Goal: Information Seeking & Learning: Learn about a topic

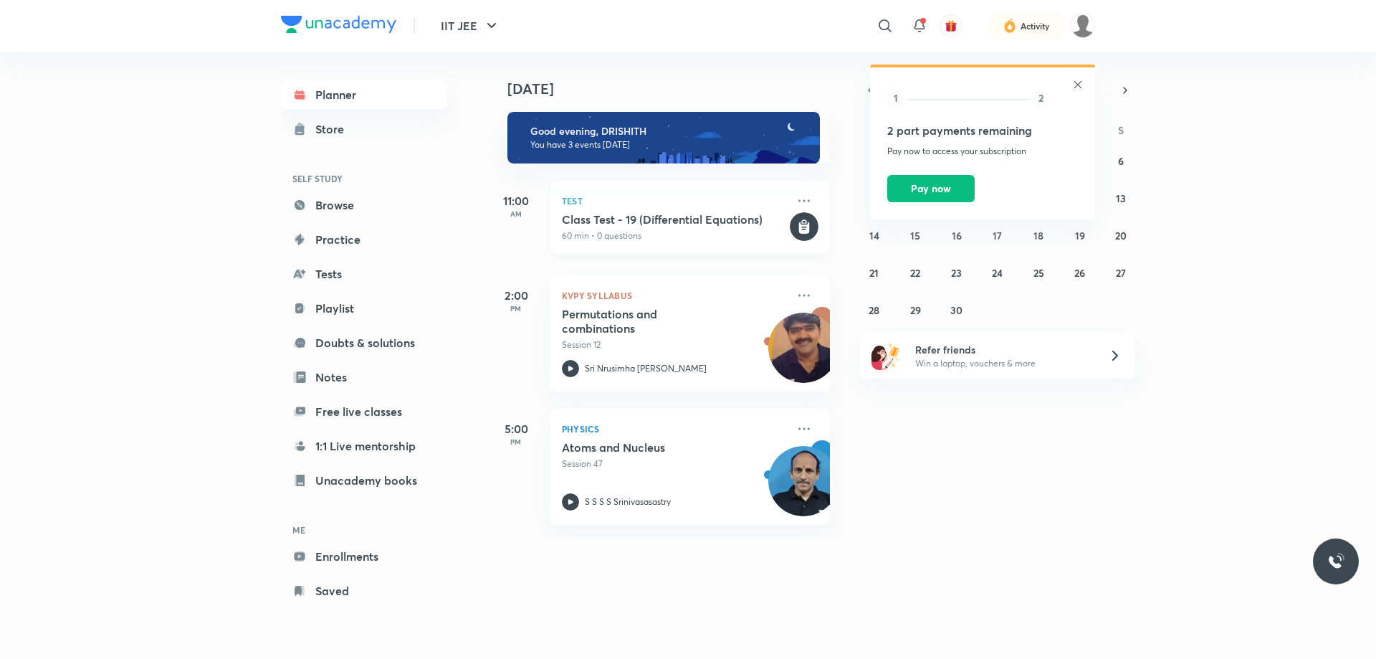
click at [649, 229] on p "60 min • 0 questions" at bounding box center [674, 235] width 225 height 13
click at [1069, 84] on div "1 2 2 part payments remaining Pay now to access your subscription Pay now" at bounding box center [982, 143] width 225 height 152
click at [1072, 84] on icon at bounding box center [1077, 84] width 11 height 11
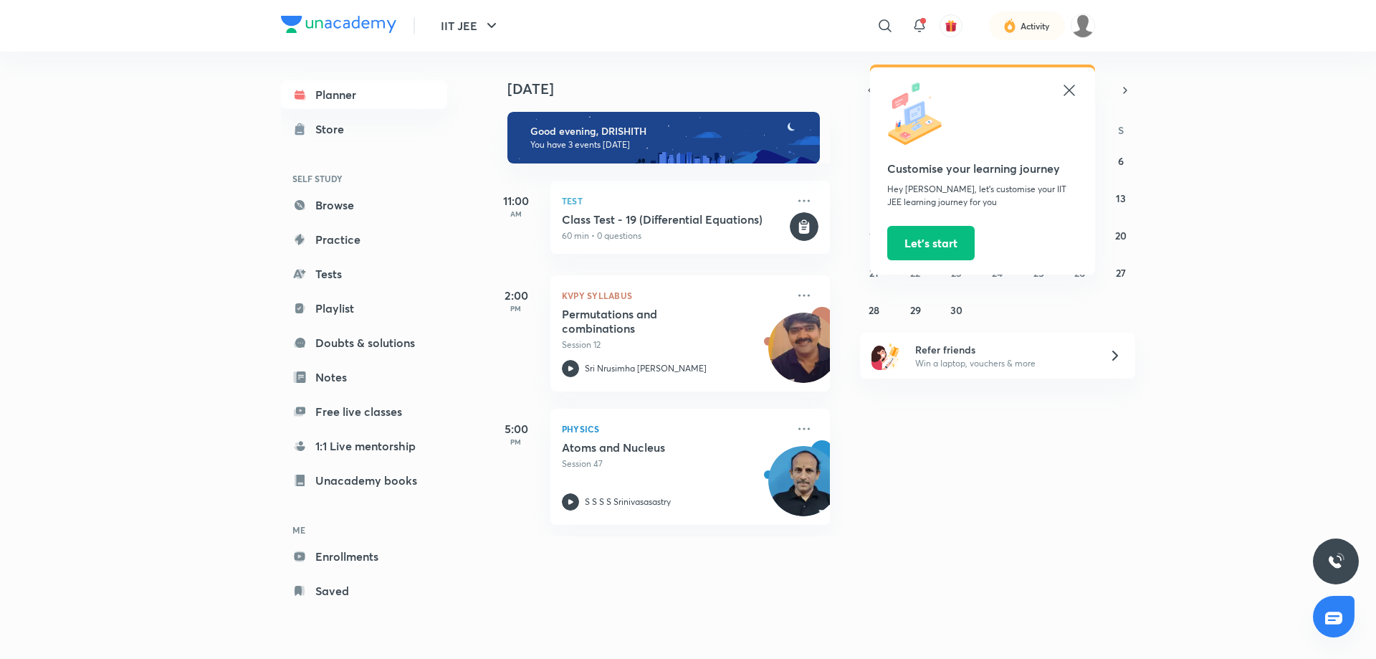
click at [1073, 82] on icon at bounding box center [1069, 90] width 17 height 17
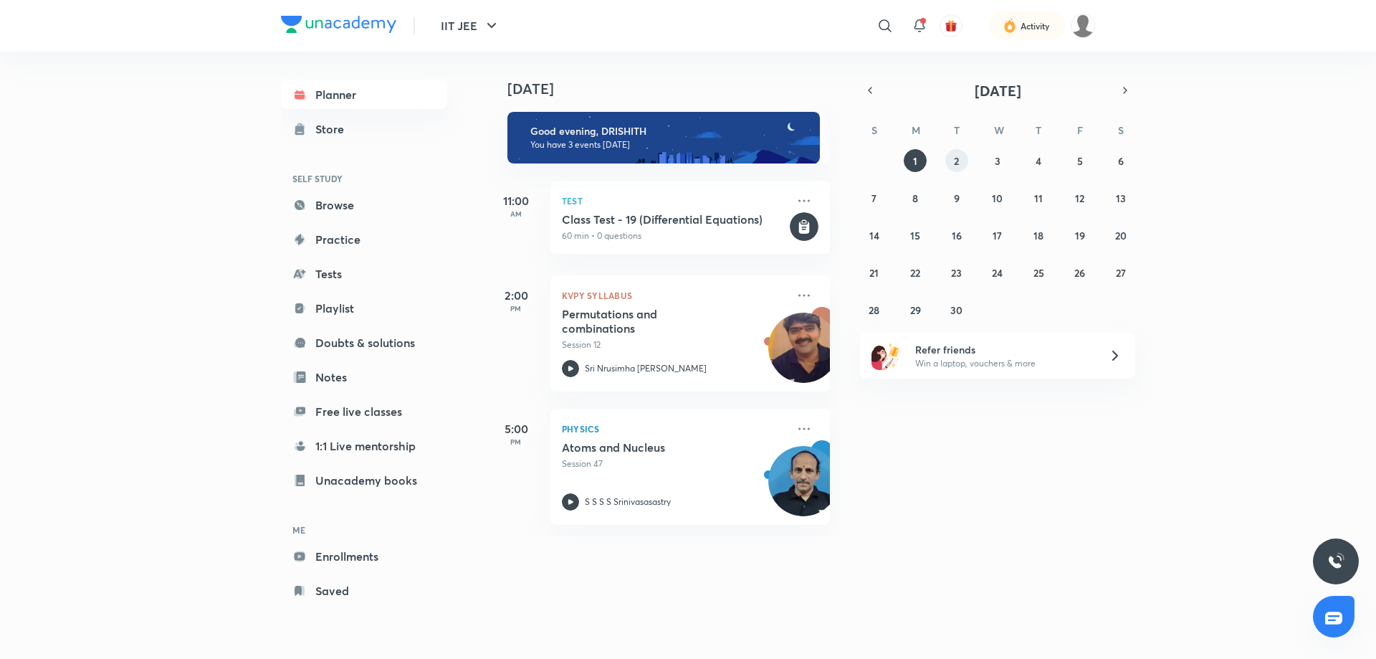
click at [956, 153] on button "2" at bounding box center [956, 160] width 23 height 23
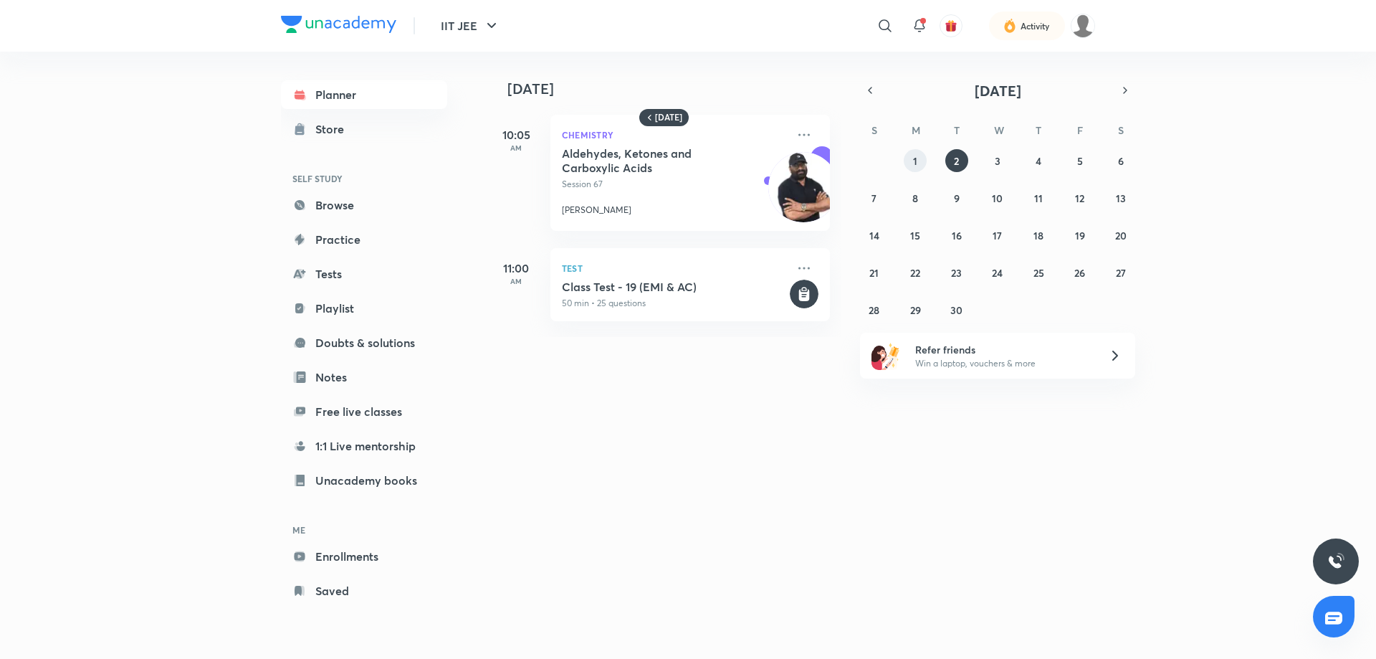
click at [912, 160] on button "1" at bounding box center [915, 160] width 23 height 23
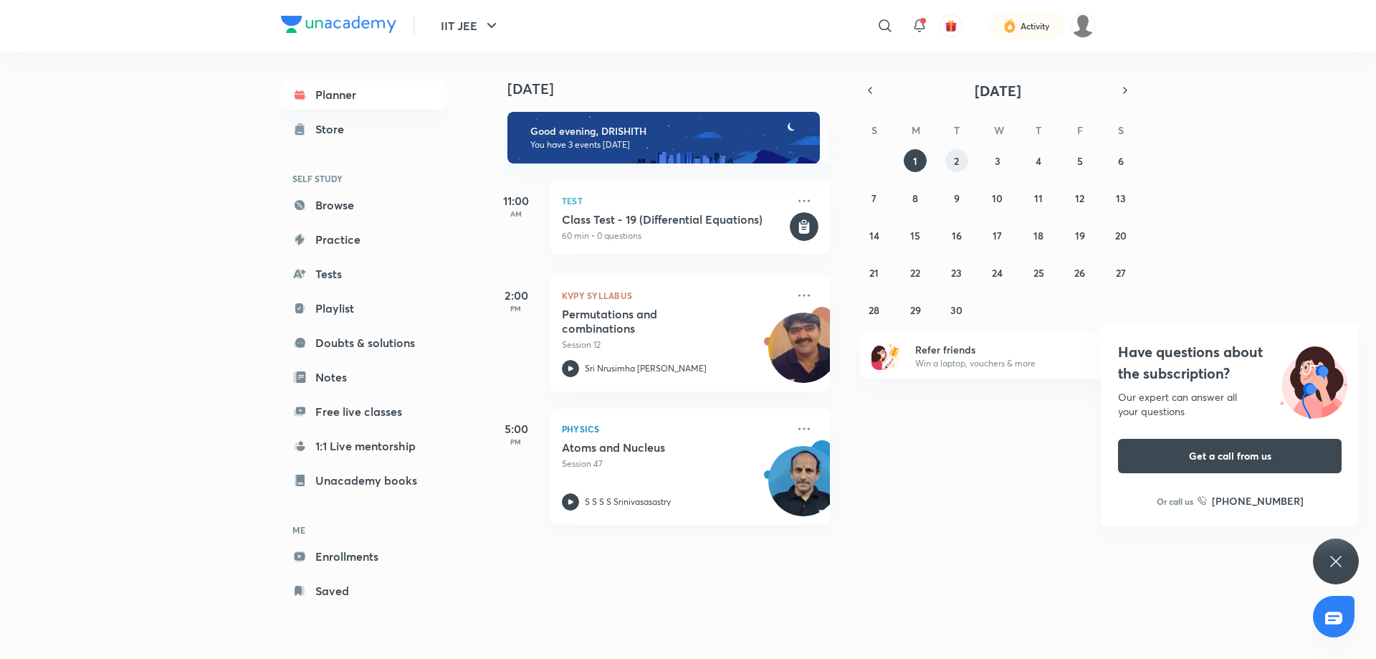
click at [959, 162] on abbr "2" at bounding box center [956, 161] width 5 height 14
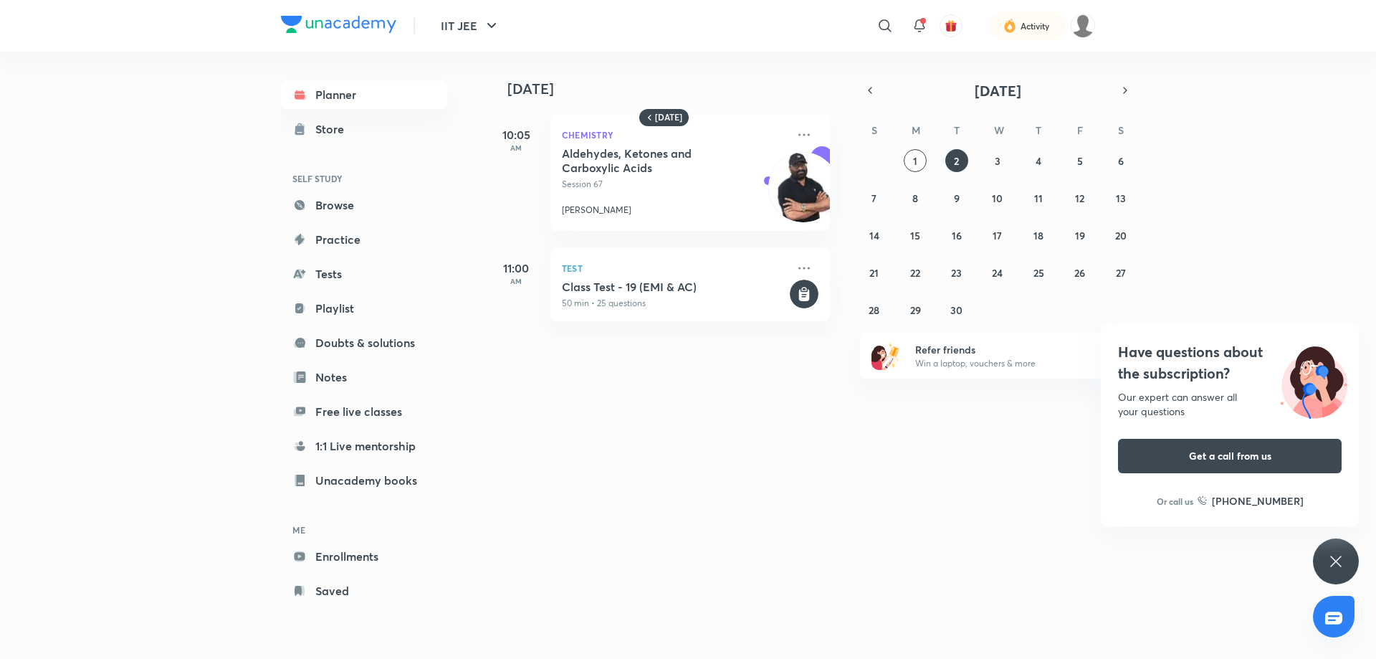
click at [735, 166] on h5 "Aldehydes, Ketones and Carboxylic Acids" at bounding box center [651, 160] width 178 height 29
click at [795, 135] on icon at bounding box center [803, 134] width 17 height 17
click at [745, 177] on div "Aldehydes, Ketones and Carboxylic Acids Session 67" at bounding box center [674, 168] width 225 height 44
click at [998, 167] on abbr "3" at bounding box center [998, 161] width 6 height 14
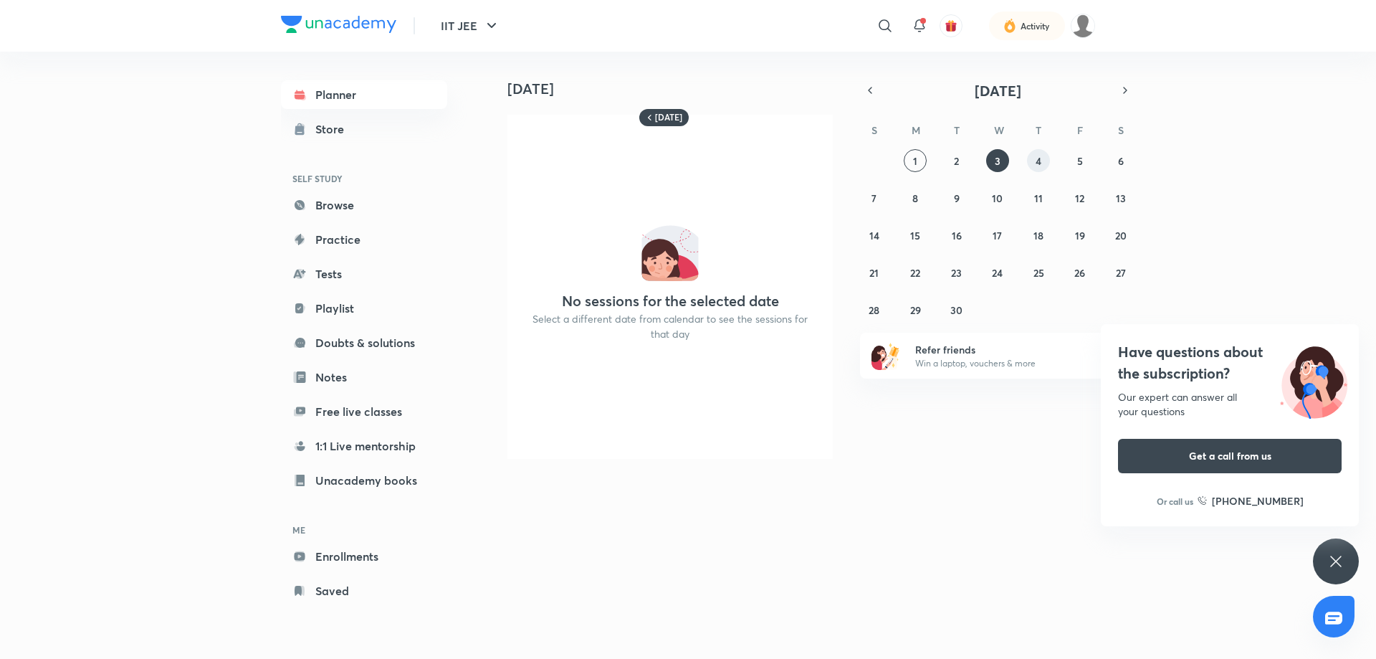
click at [1031, 168] on button "4" at bounding box center [1038, 160] width 23 height 23
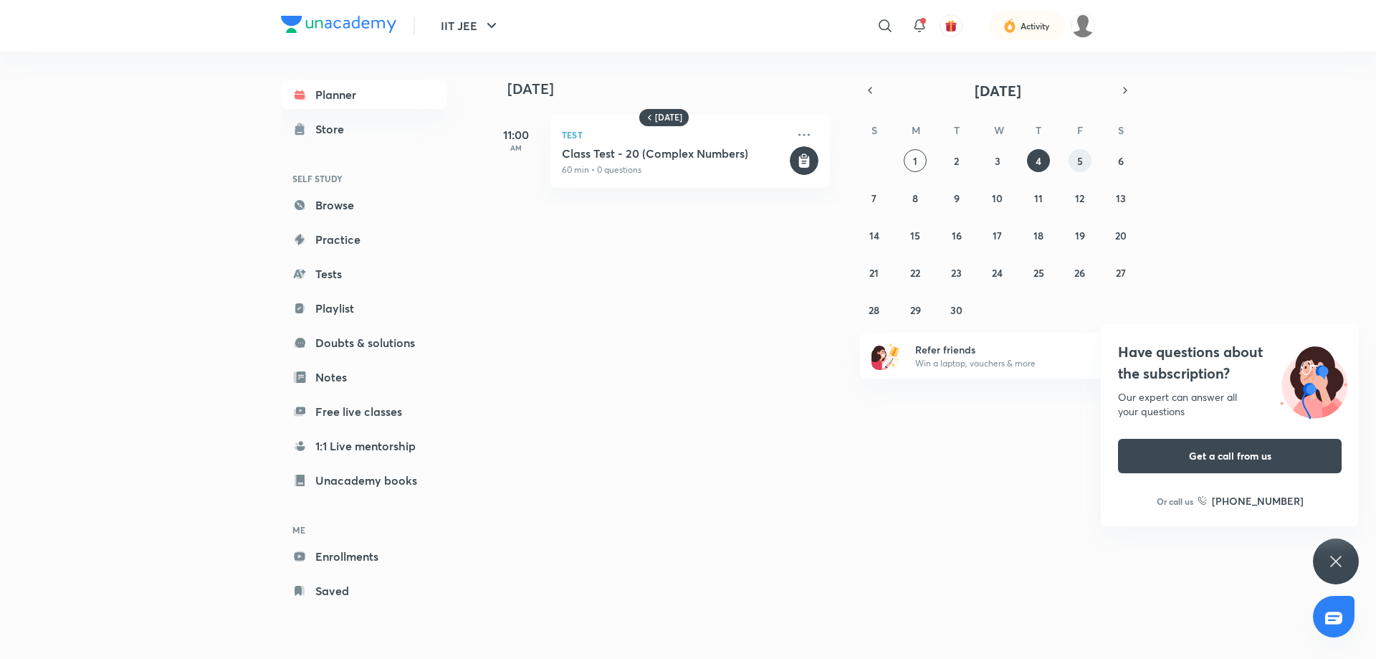
click at [1069, 166] on button "5" at bounding box center [1080, 160] width 23 height 23
click at [1112, 163] on button "6" at bounding box center [1120, 160] width 23 height 23
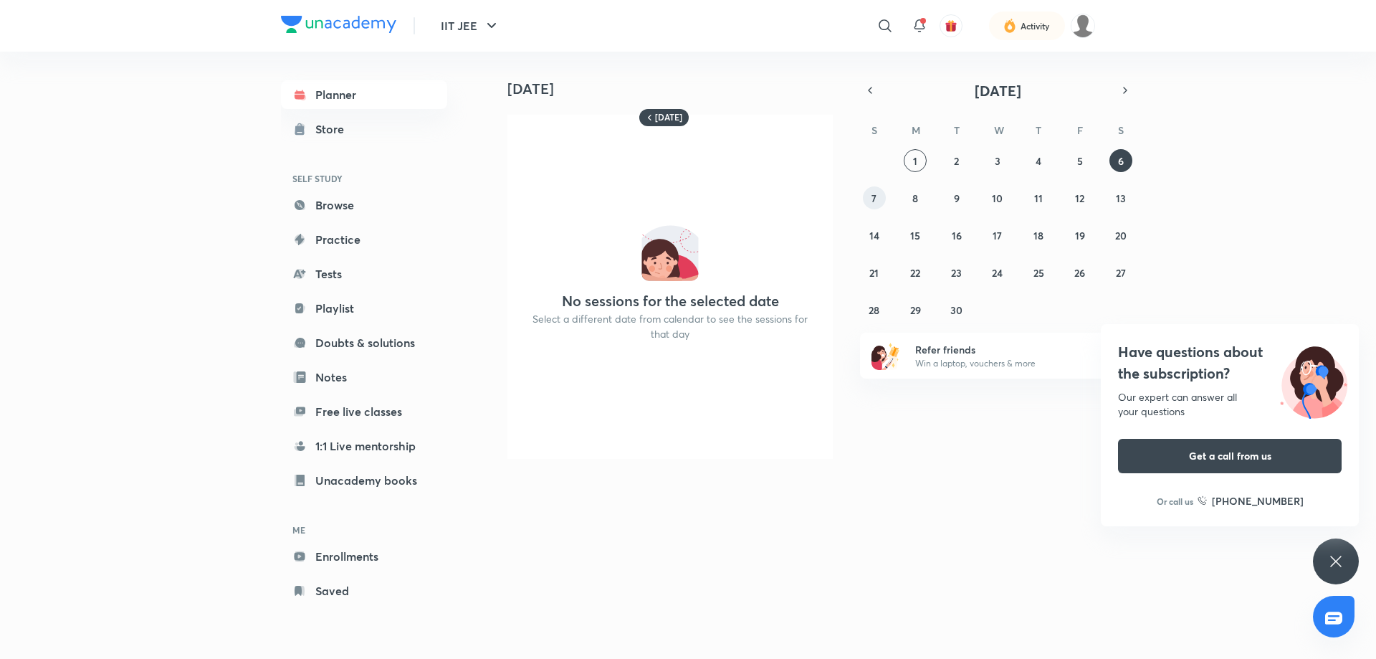
click at [866, 190] on button "7" at bounding box center [874, 197] width 23 height 23
click at [911, 208] on button "8" at bounding box center [915, 197] width 23 height 23
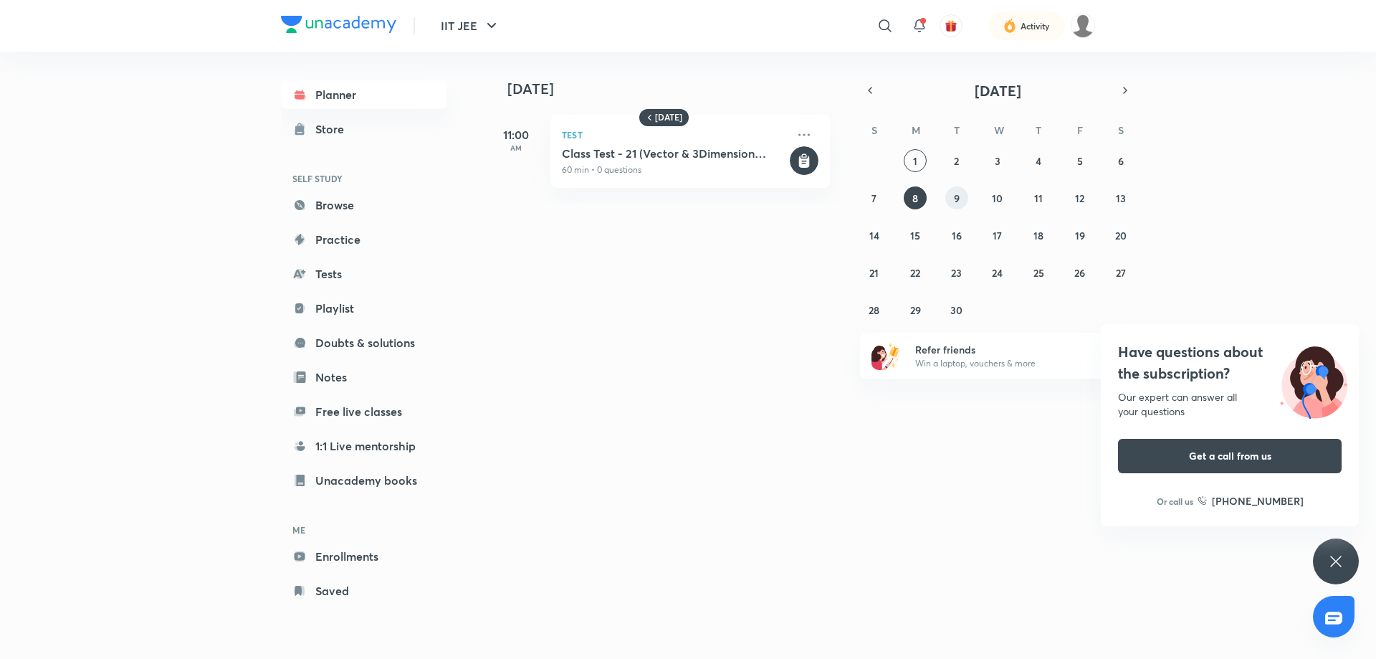
click at [960, 190] on button "9" at bounding box center [956, 197] width 23 height 23
click at [994, 201] on abbr "10" at bounding box center [997, 198] width 11 height 14
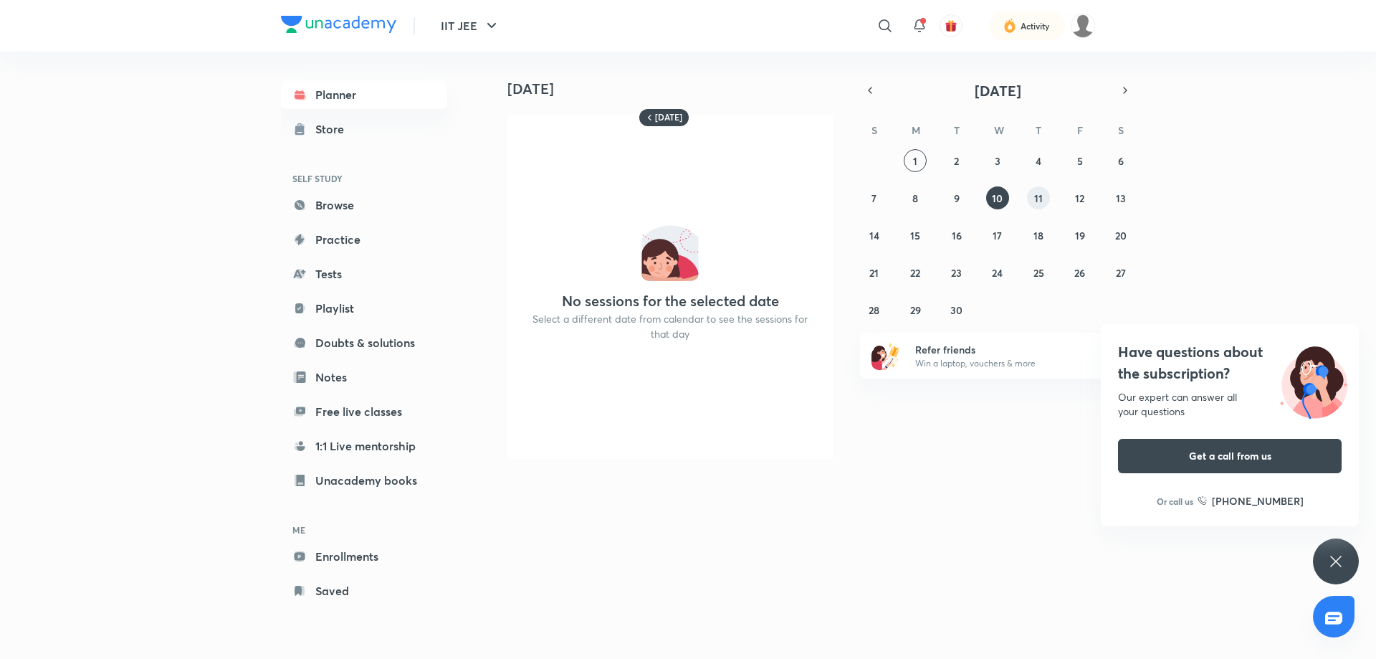
click at [1048, 200] on button "11" at bounding box center [1038, 197] width 23 height 23
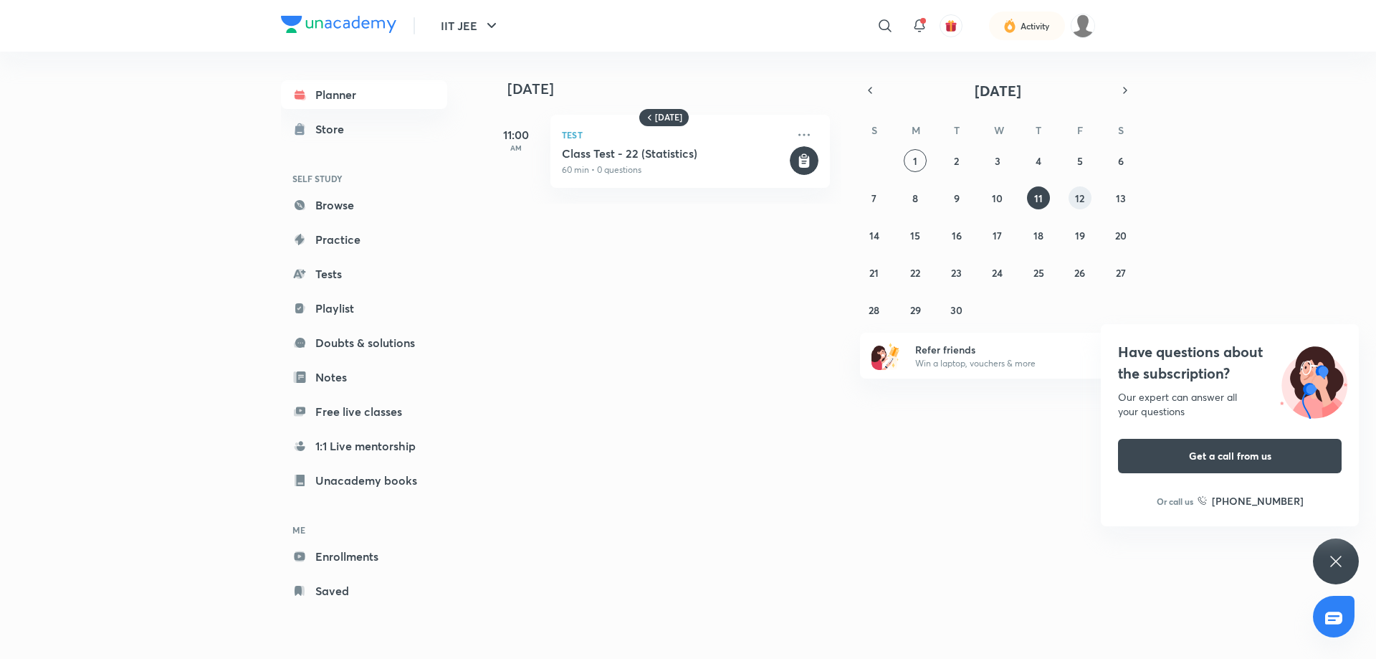
click at [1076, 186] on button "12" at bounding box center [1080, 197] width 23 height 23
click at [1115, 205] on button "13" at bounding box center [1120, 197] width 23 height 23
click at [720, 153] on h5 "Class Test - 23 (Method of Differentiation)" at bounding box center [674, 153] width 225 height 14
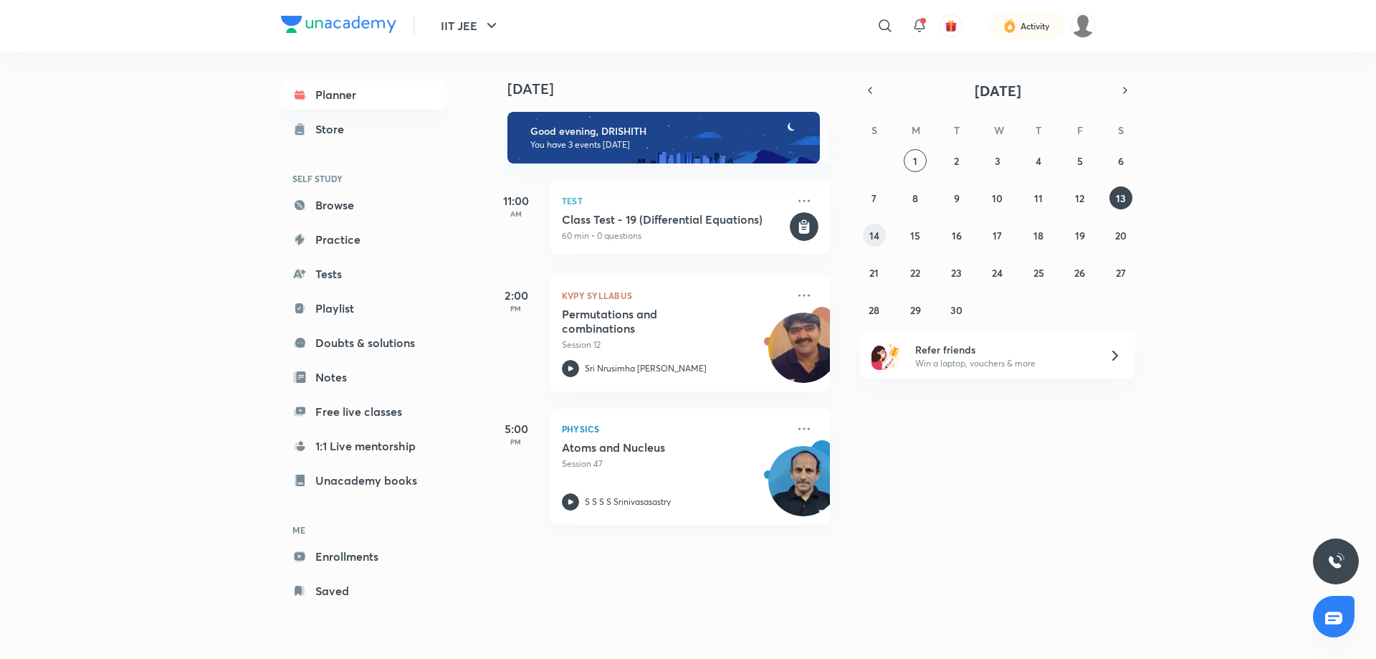
click at [880, 234] on button "14" at bounding box center [874, 235] width 23 height 23
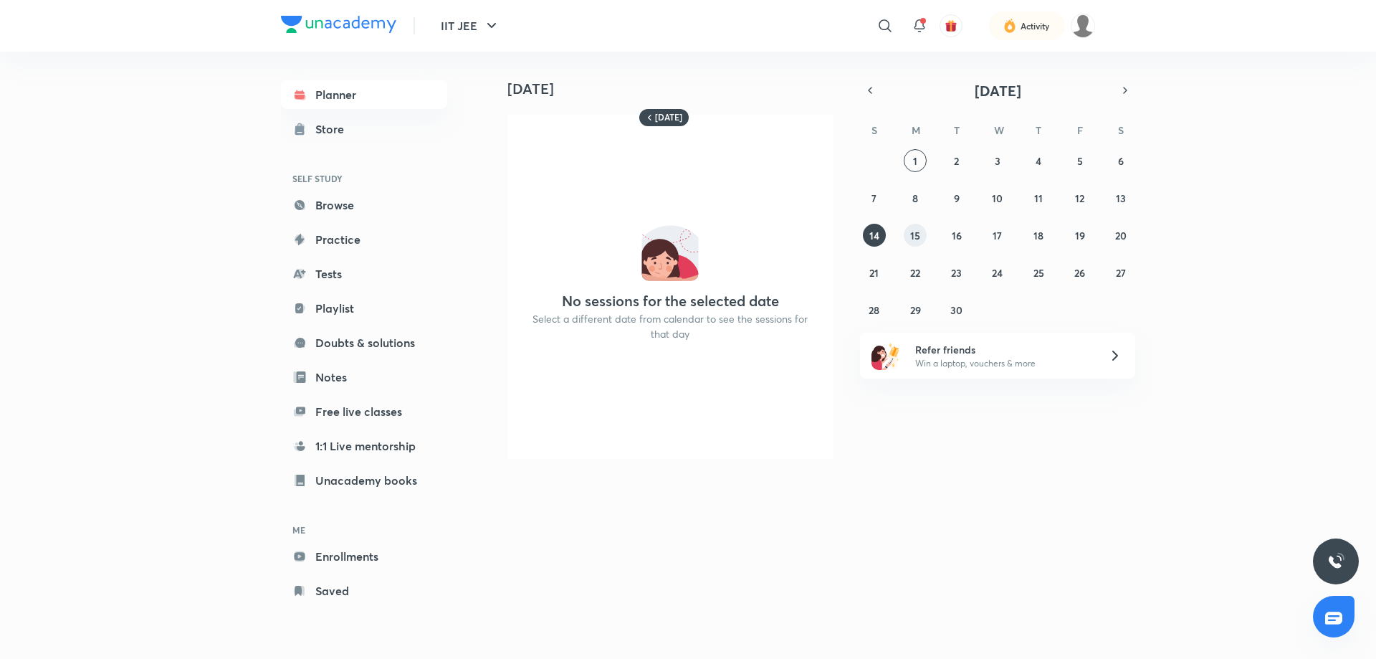
click at [920, 234] on button "15" at bounding box center [915, 235] width 23 height 23
click at [957, 232] on abbr "16" at bounding box center [957, 236] width 10 height 14
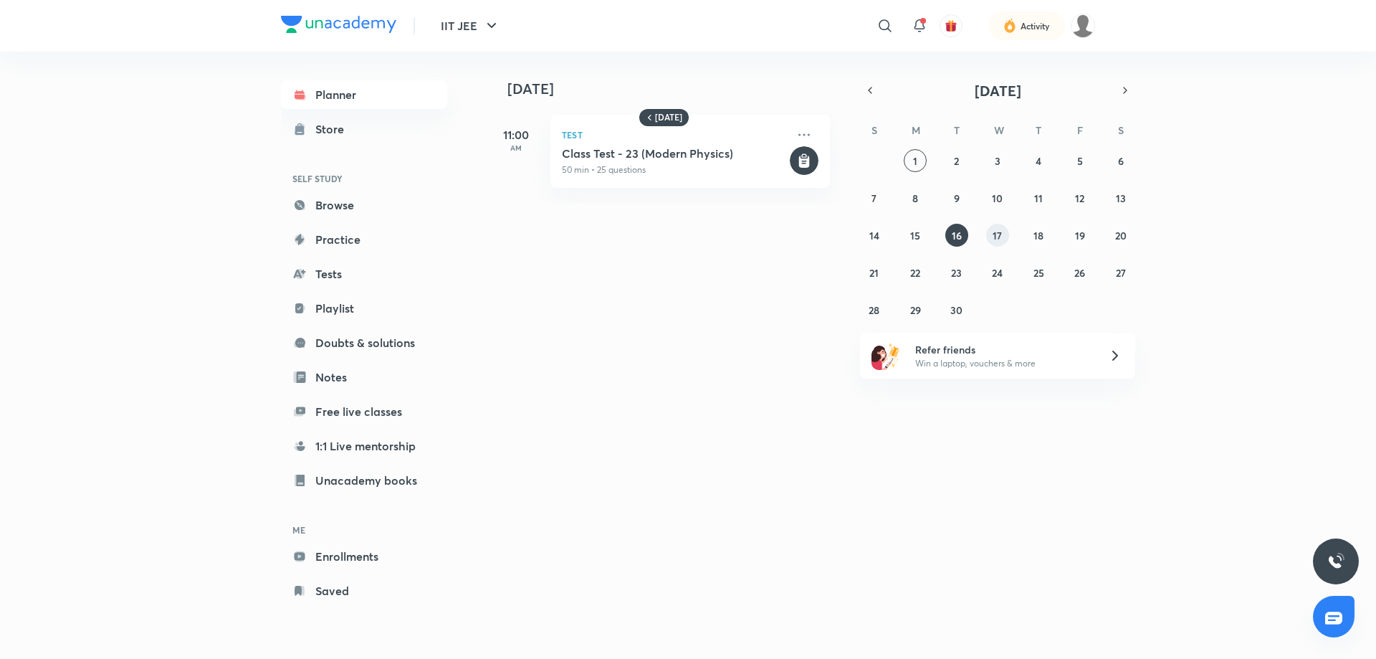
click at [999, 236] on abbr "17" at bounding box center [997, 236] width 9 height 14
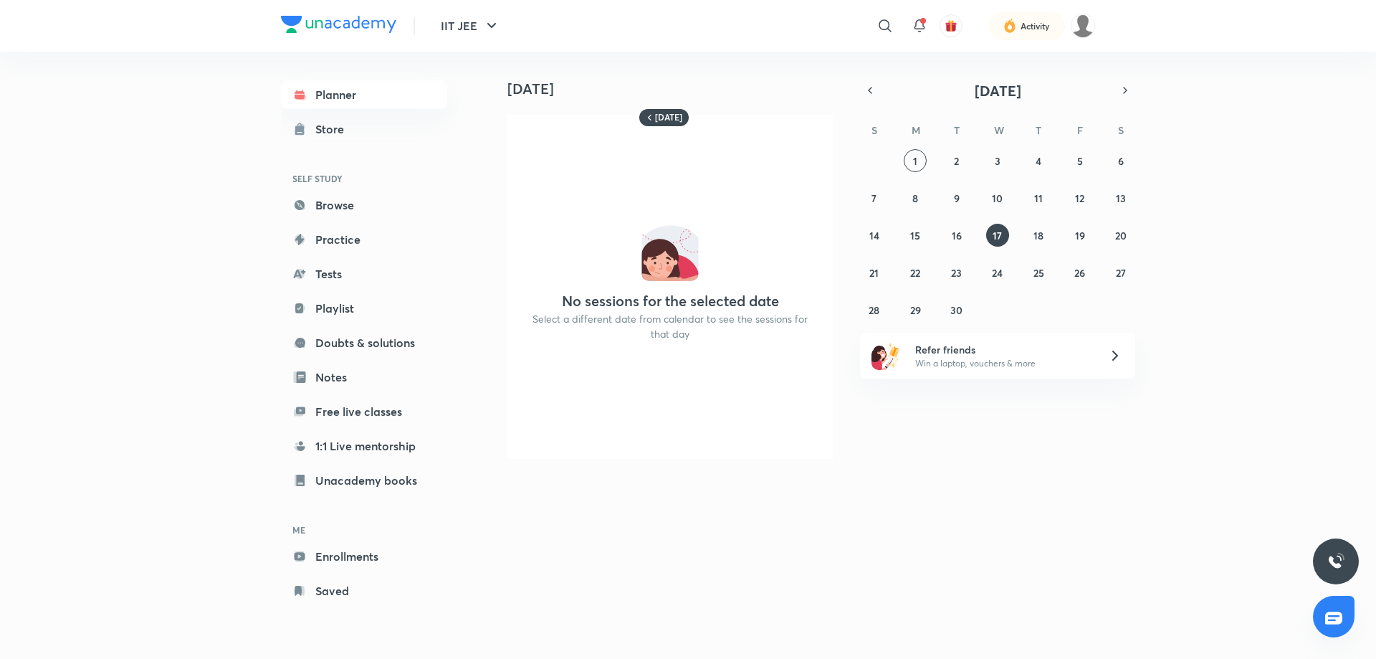
click at [1053, 238] on div "31 1 2 3 4 5 6 7 8 9 10 11 12 13 14 15 16 17 18 19 20 21 22 23 24 25 26 27 28 2…" at bounding box center [997, 235] width 275 height 172
click at [1040, 233] on abbr "18" at bounding box center [1038, 236] width 10 height 14
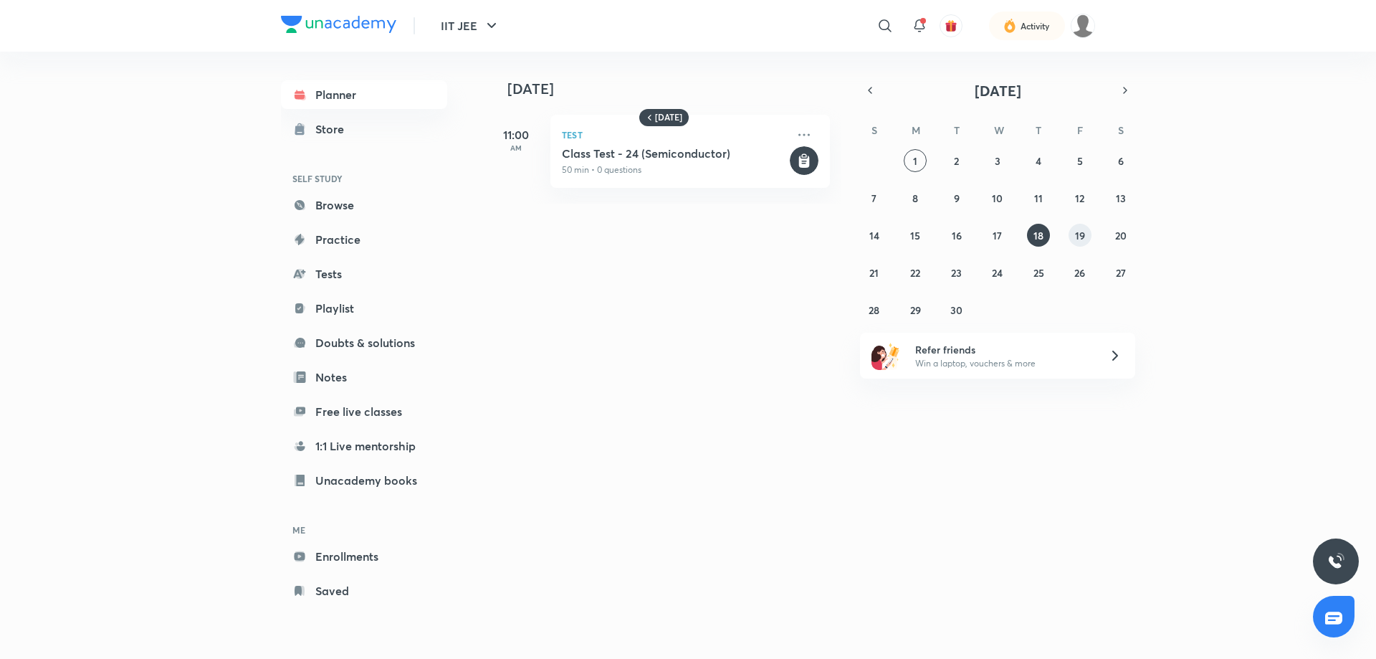
click at [1089, 234] on button "19" at bounding box center [1080, 235] width 23 height 23
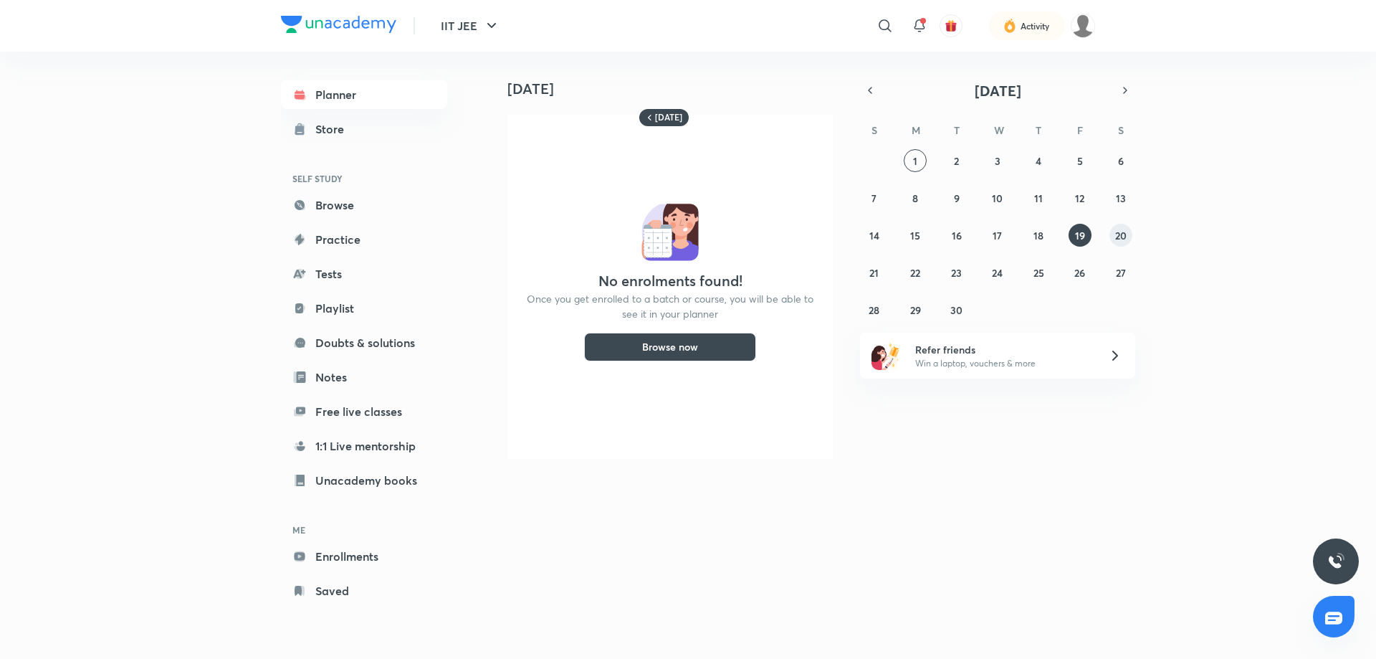
click at [1116, 236] on abbr "20" at bounding box center [1120, 236] width 11 height 14
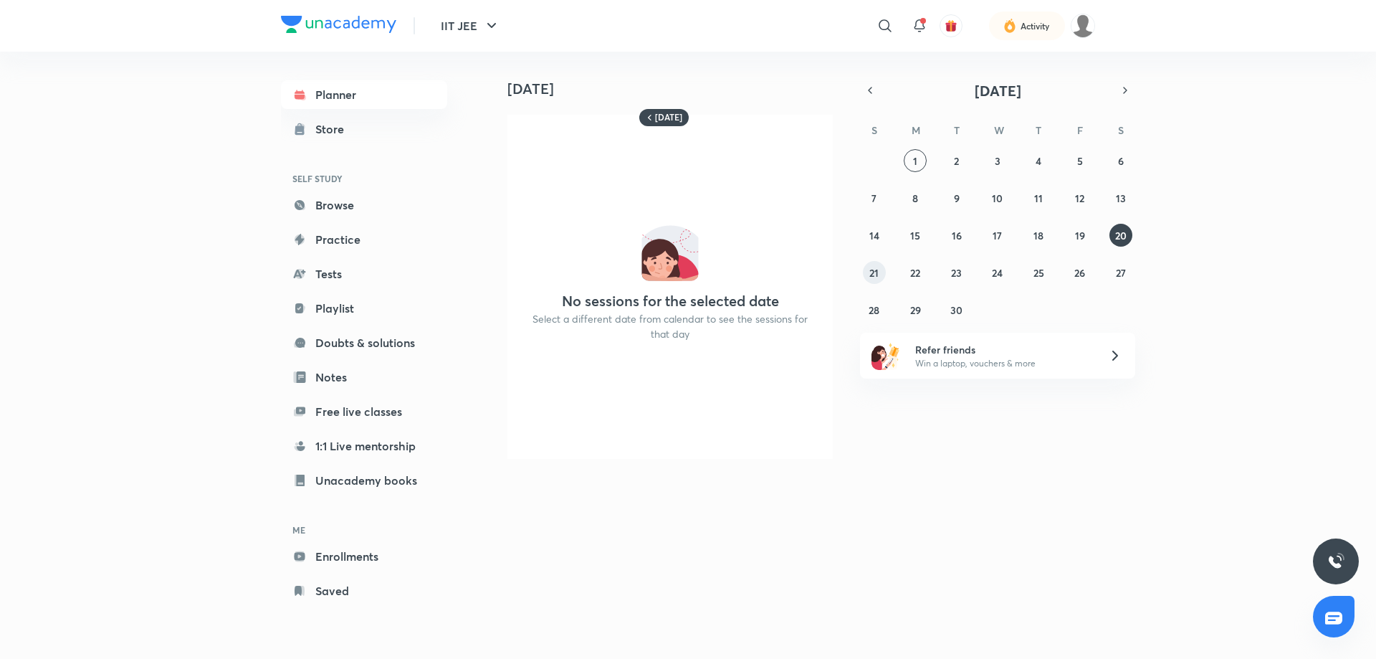
click at [884, 275] on button "21" at bounding box center [874, 272] width 23 height 23
click at [905, 274] on button "22" at bounding box center [915, 272] width 23 height 23
click at [965, 274] on button "23" at bounding box center [956, 272] width 23 height 23
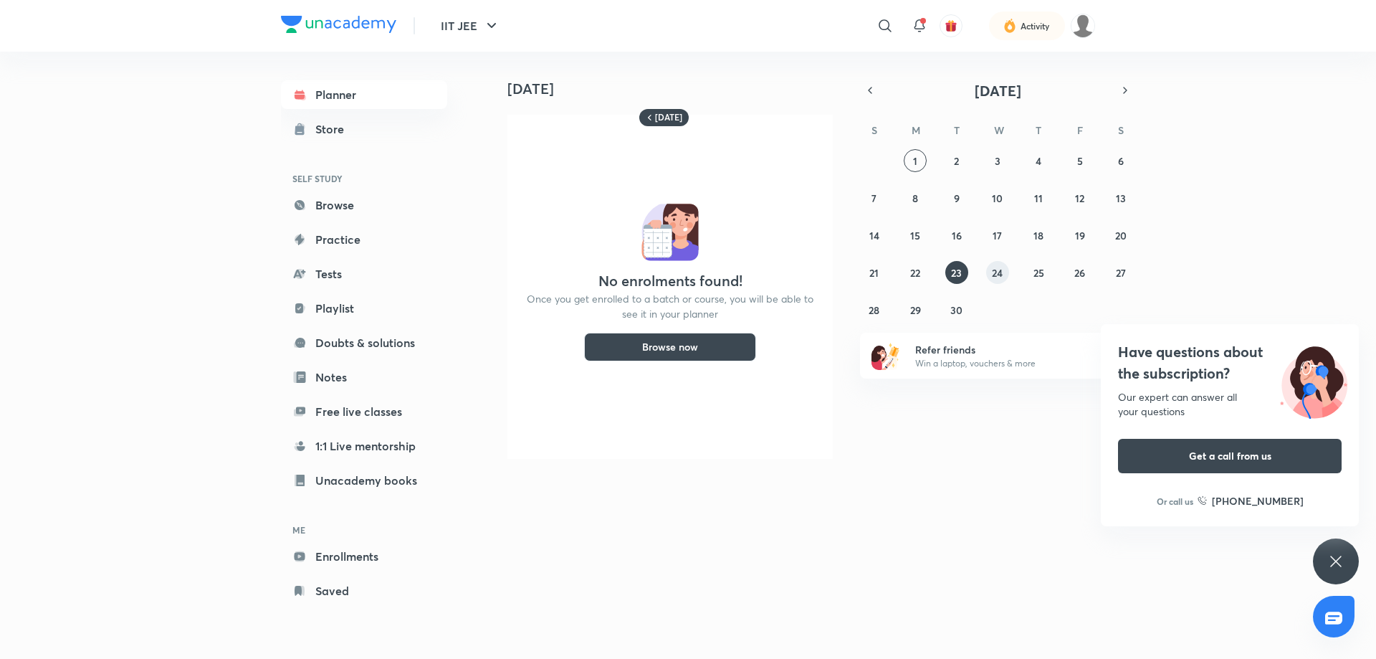
click at [998, 274] on abbr "24" at bounding box center [997, 273] width 11 height 14
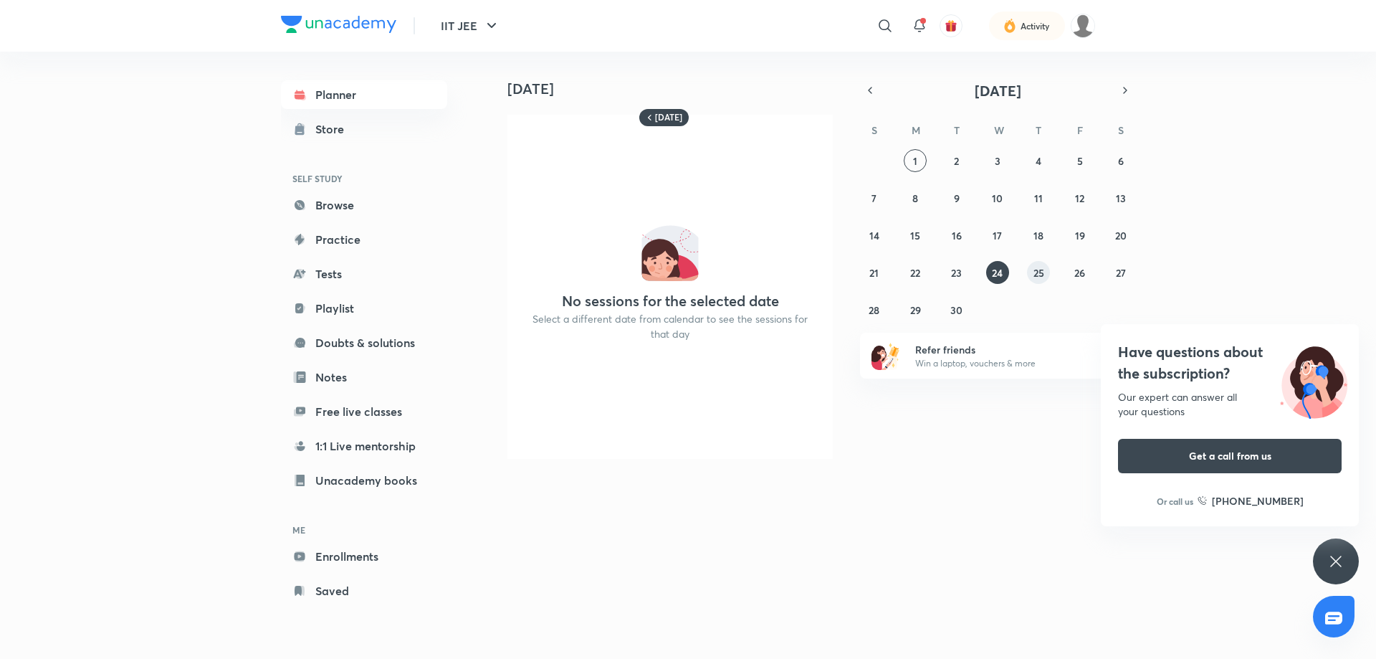
click at [1039, 273] on abbr "25" at bounding box center [1038, 273] width 11 height 14
click at [1074, 272] on abbr "26" at bounding box center [1079, 273] width 11 height 14
click at [1132, 265] on div "31 1 2 3 4 5 6 7 8 9 10 11 12 13 14 15 16 17 18 19 20 21 22 23 24 25 26 27 28 2…" at bounding box center [997, 235] width 275 height 172
click at [1114, 274] on button "27" at bounding box center [1120, 272] width 23 height 23
click at [889, 314] on div "31 1 2 3 4 5 6 7 8 9 10 11 12 13 14 15 16 17 18 19 20 21 22 23 24 25 26 27 28 2…" at bounding box center [997, 235] width 275 height 172
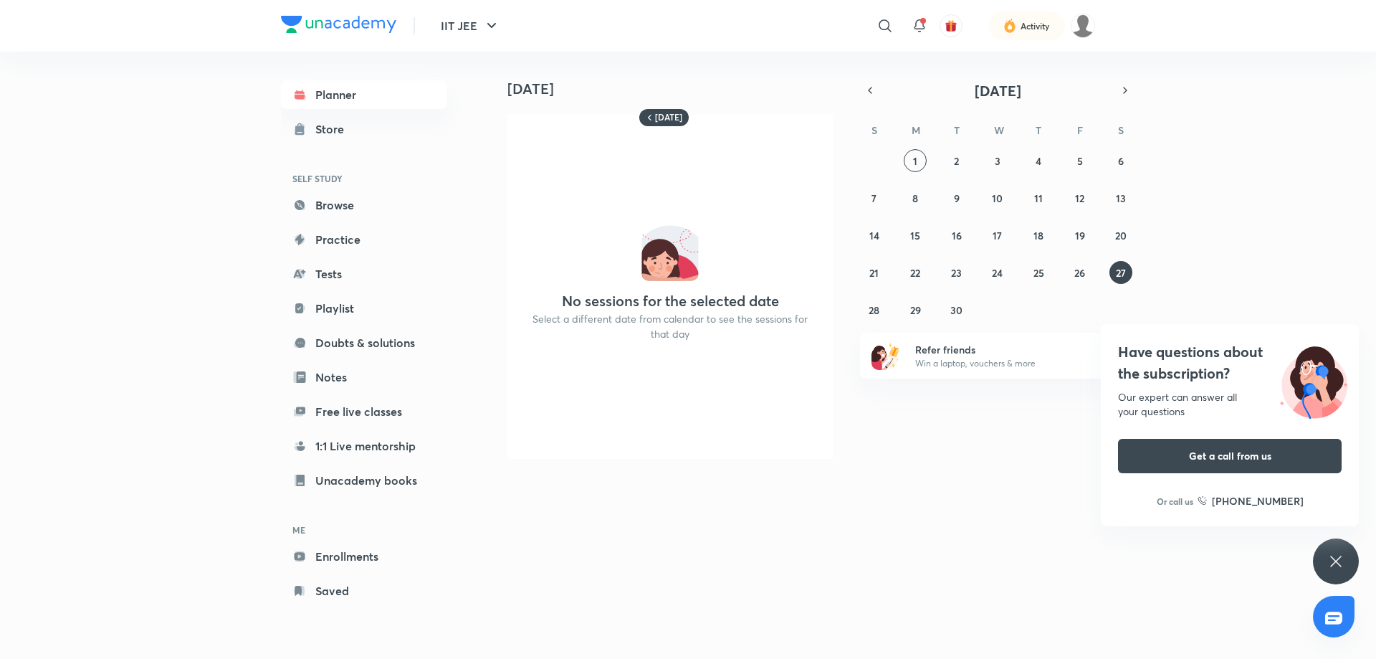
click at [889, 314] on div "31 1 2 3 4 5 6 7 8 9 10 11 12 13 14 15 16 17 18 19 20 21 22 23 24 25 26 27 28 2…" at bounding box center [997, 235] width 275 height 172
click at [876, 308] on abbr "28" at bounding box center [874, 310] width 11 height 14
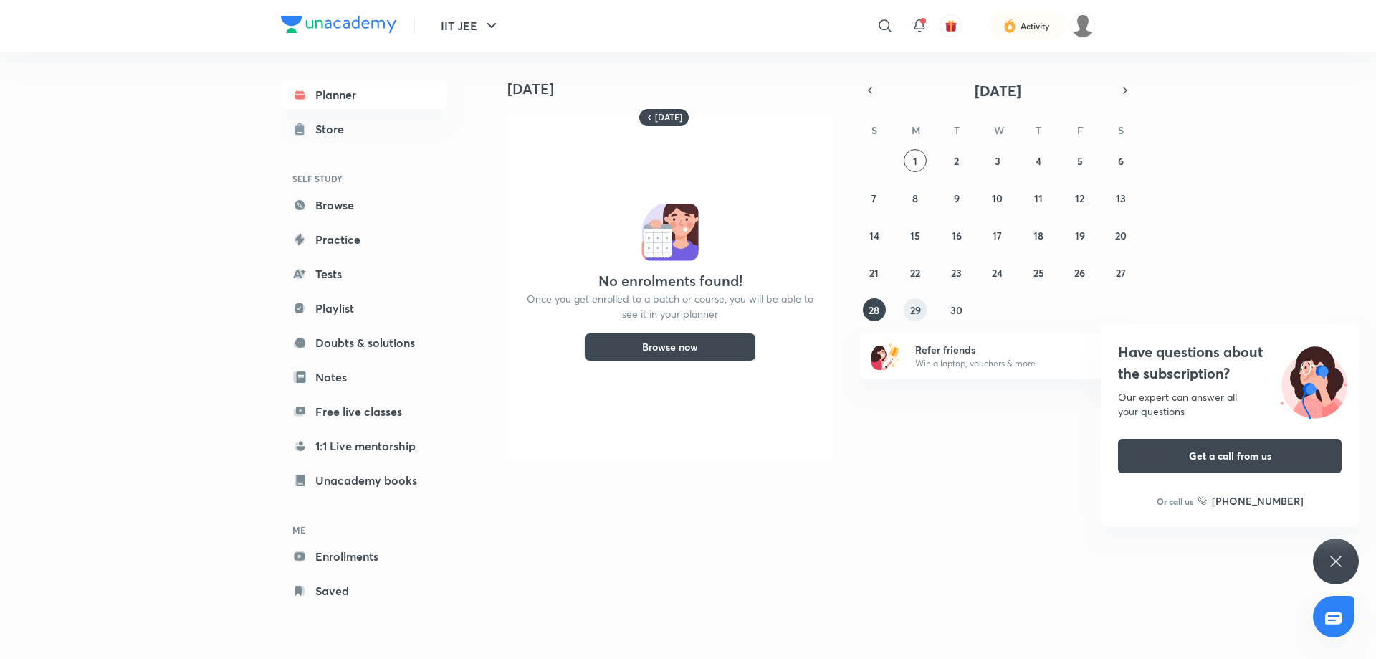
click at [913, 308] on abbr "29" at bounding box center [915, 310] width 11 height 14
click at [945, 310] on button "30" at bounding box center [956, 309] width 23 height 23
click at [910, 150] on div "S M T W T F S 31 1 2 3 4 5 6 7 8 9 10 11 12 13 14 15 16 17 18 19 20 21 22 23 24…" at bounding box center [997, 220] width 275 height 204
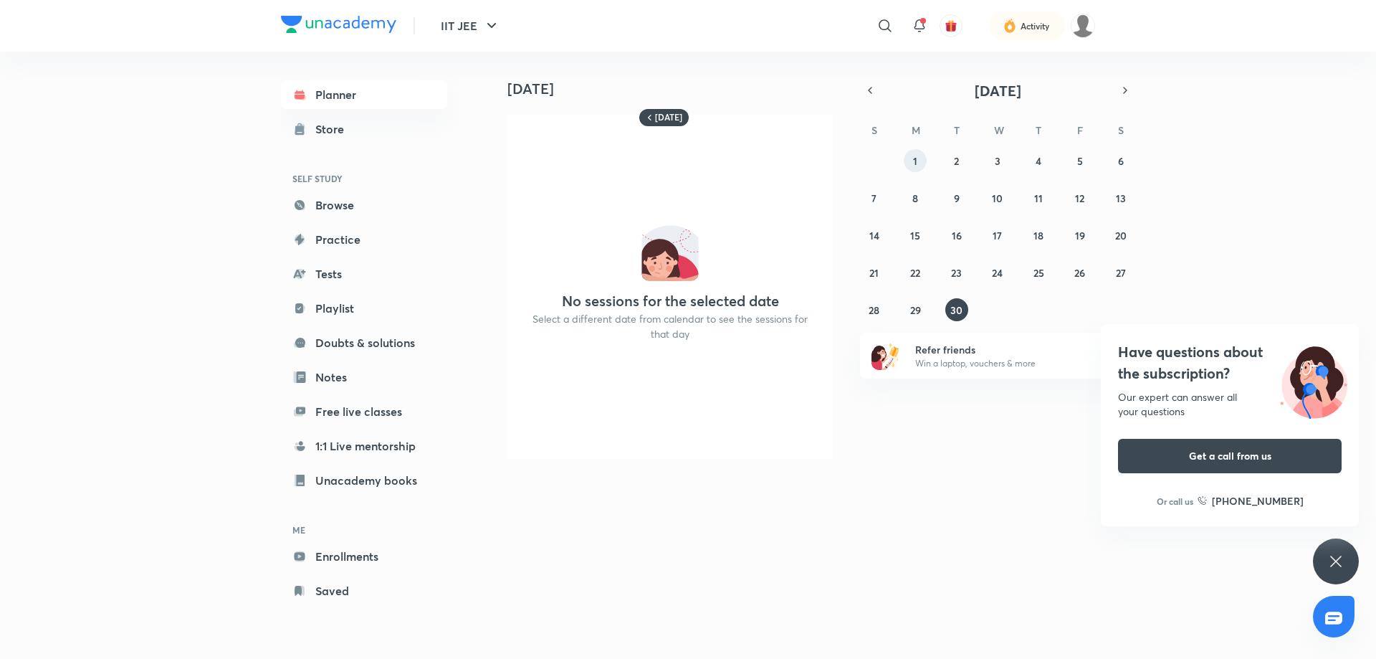
click at [918, 157] on button "1" at bounding box center [915, 160] width 23 height 23
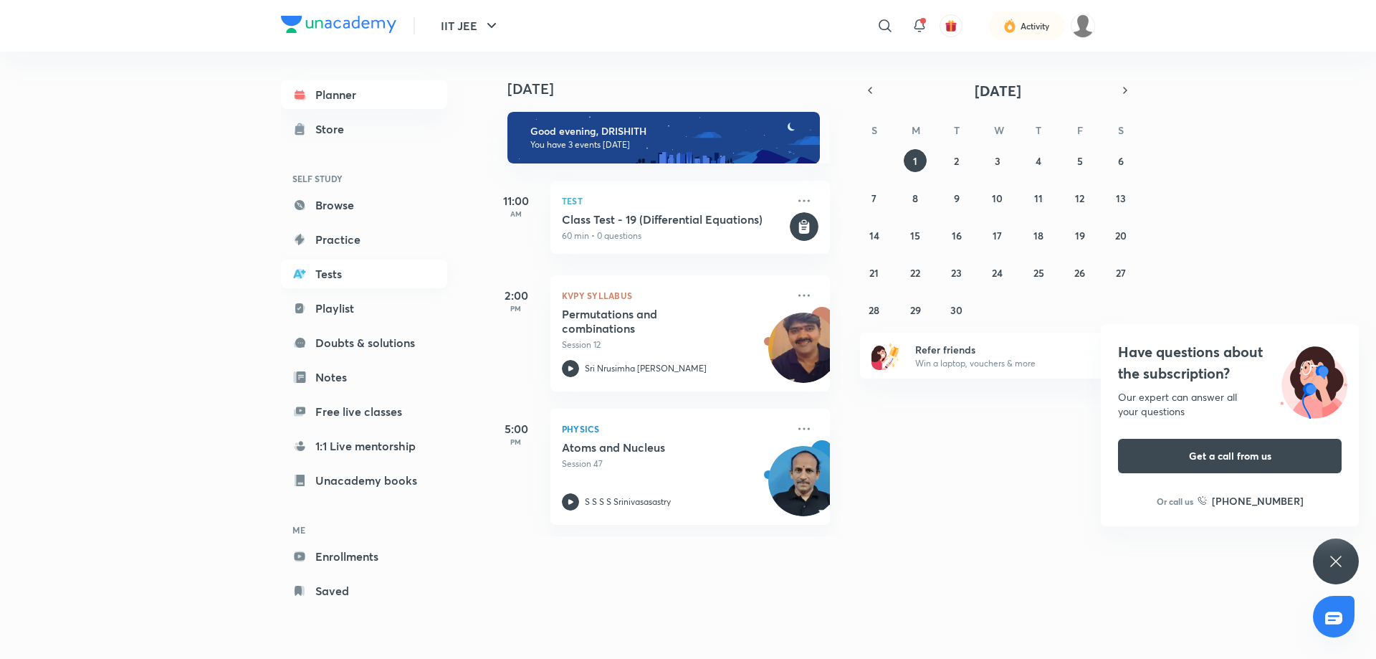
click at [338, 271] on link "Tests" at bounding box center [364, 273] width 166 height 29
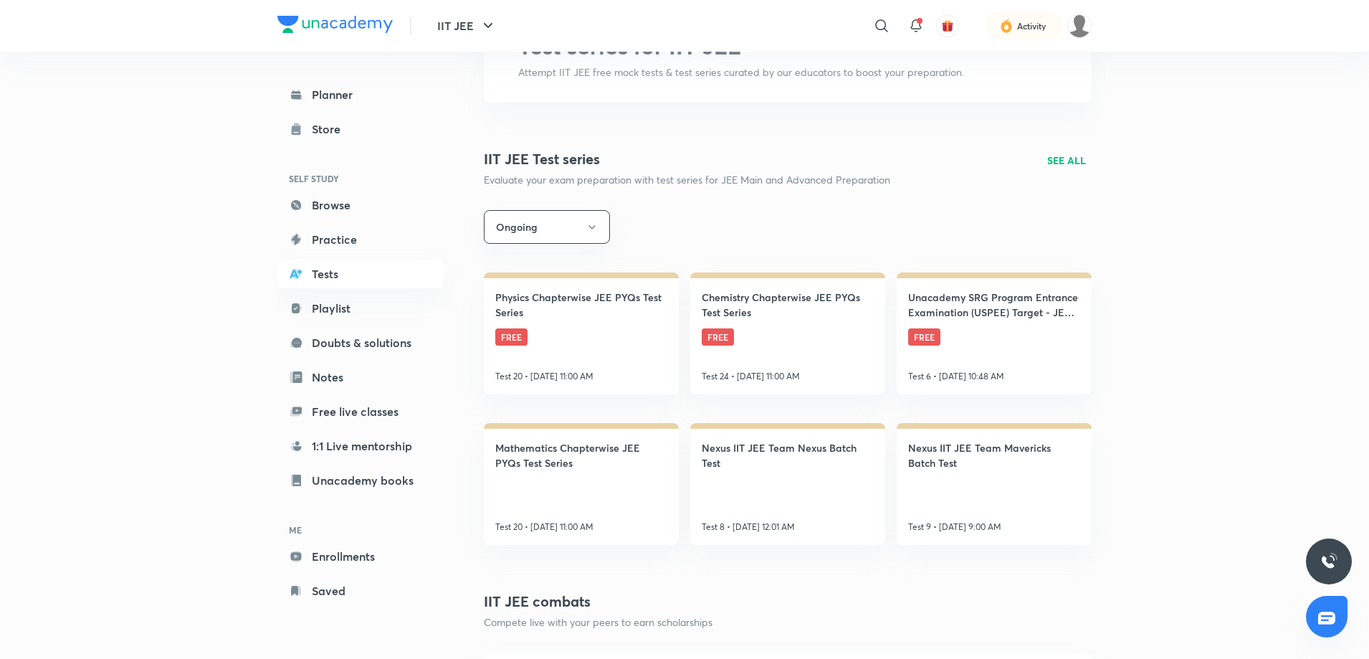
scroll to position [143, 0]
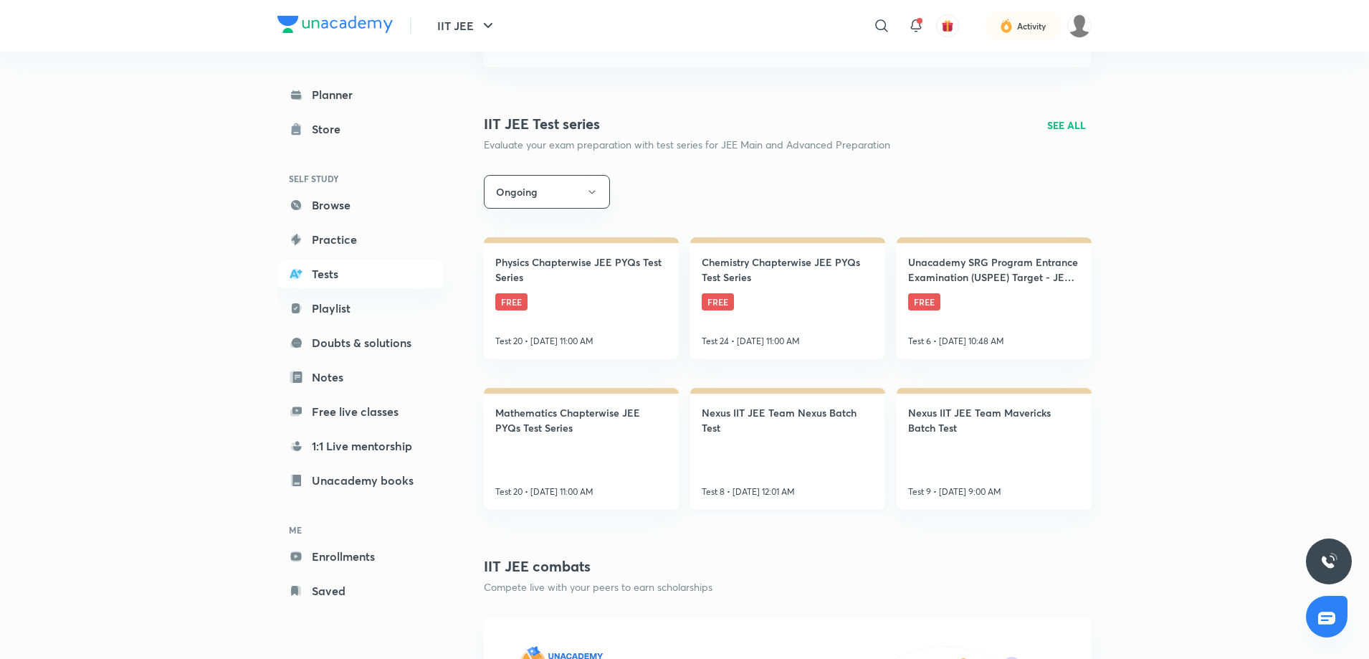
click at [824, 482] on link "Nexus IIT JEE Team Nexus Batch Test Test 8 • [DATE] 12:01 AM" at bounding box center [787, 449] width 195 height 122
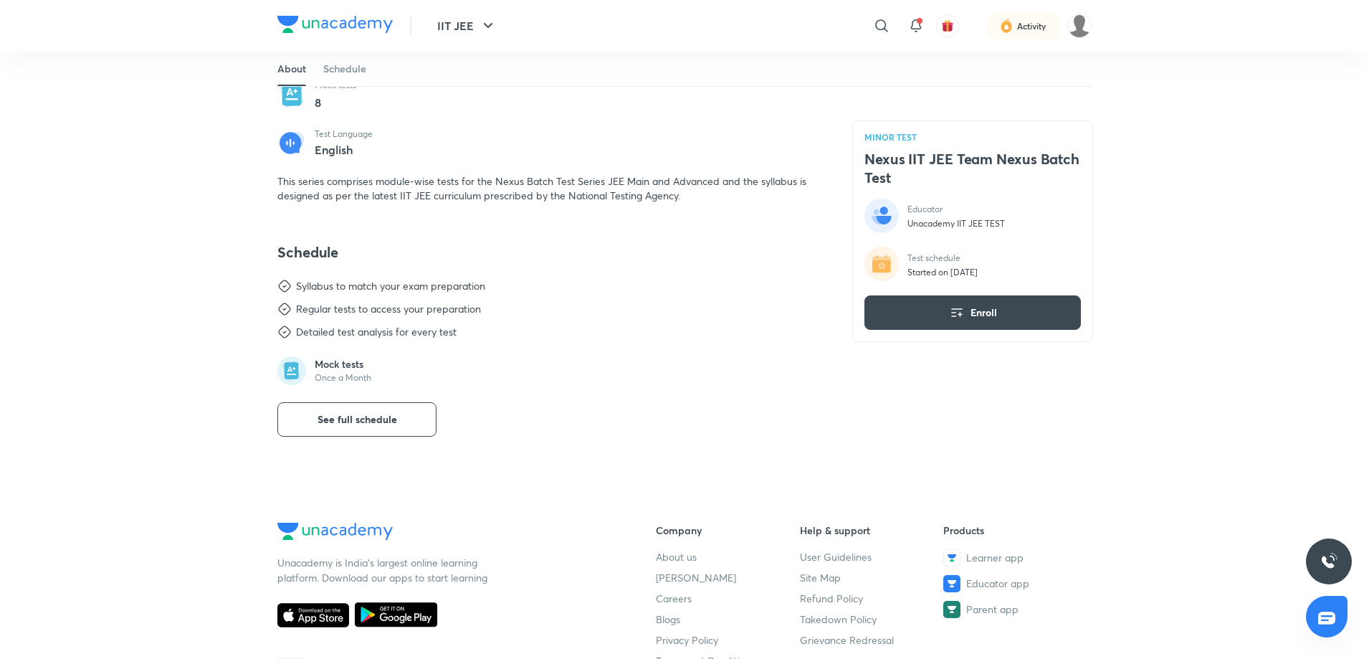
scroll to position [143, 0]
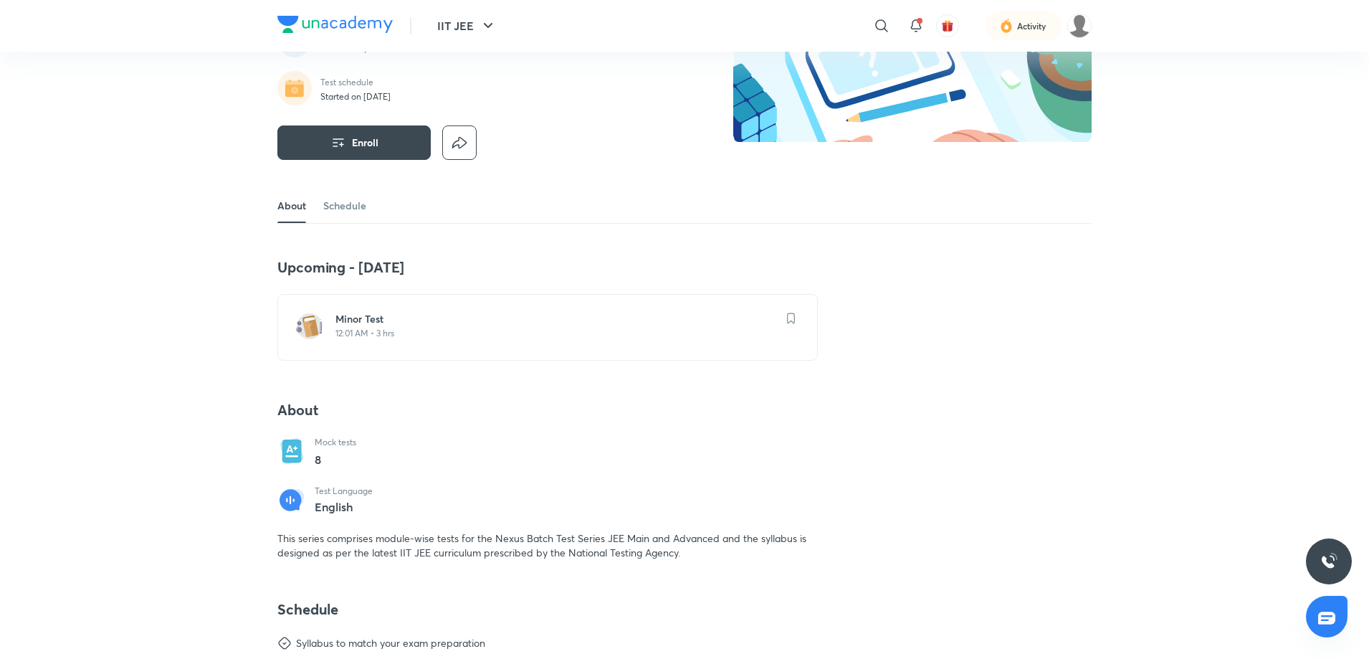
click at [441, 331] on p "12:01 AM • 3 hrs" at bounding box center [555, 333] width 441 height 11
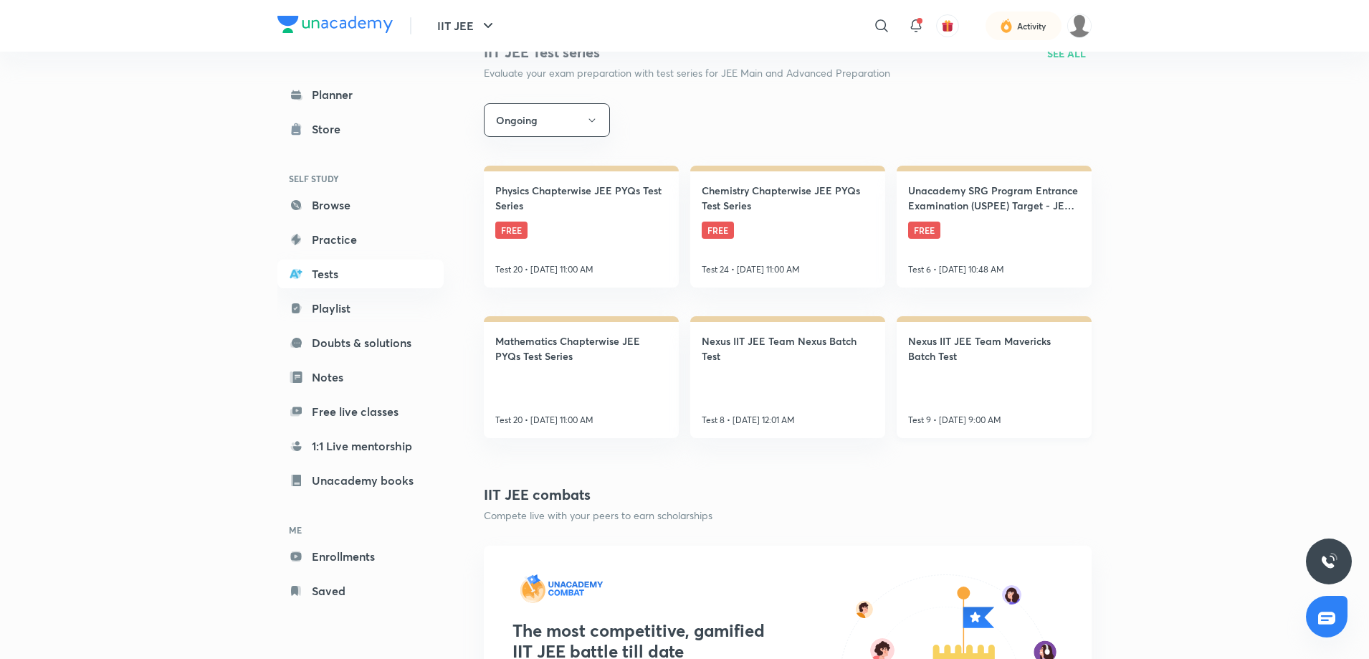
scroll to position [287, 0]
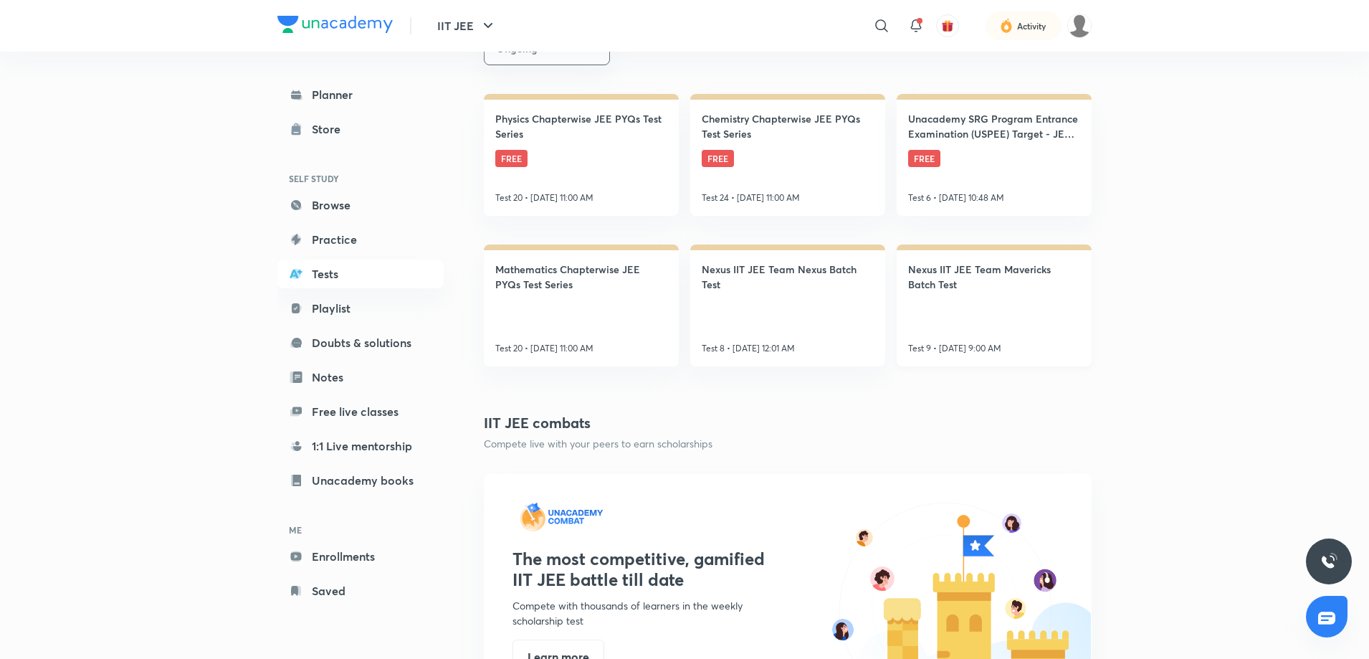
click at [1065, 322] on link "Nexus IIT JEE Team Mavericks Batch Test Test 9 • [DATE] 9:00 AM" at bounding box center [994, 305] width 195 height 122
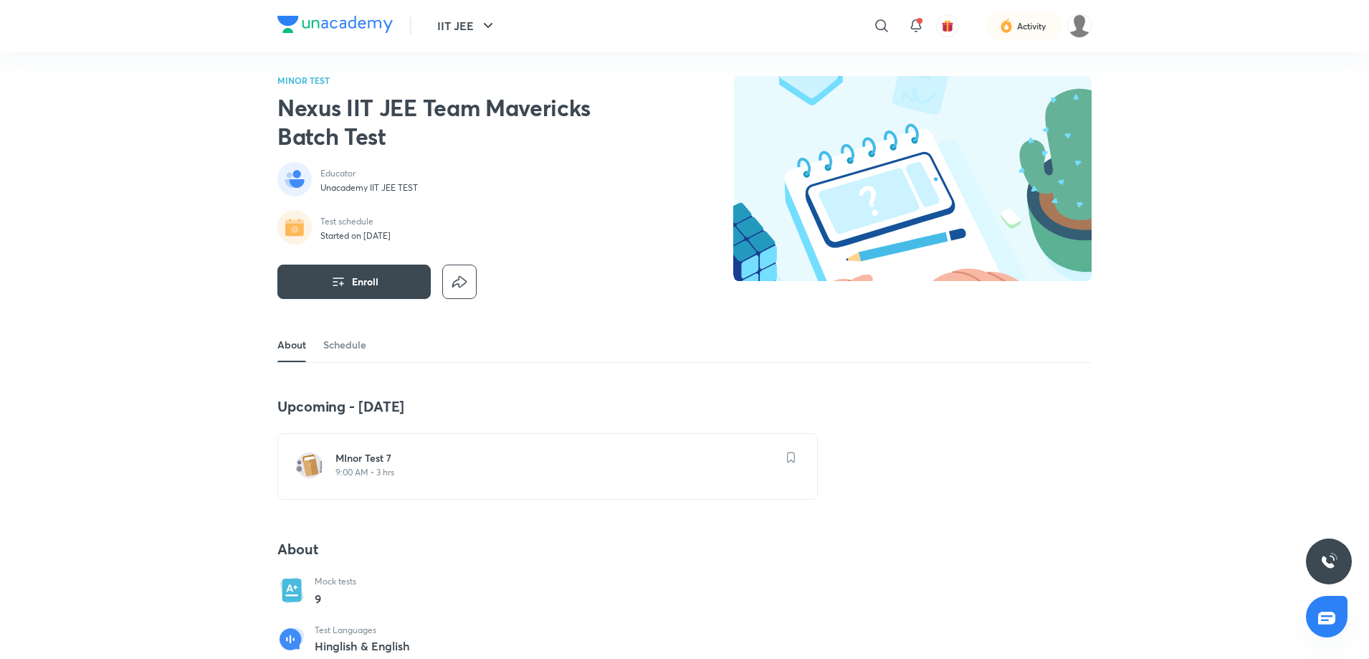
scroll to position [143, 0]
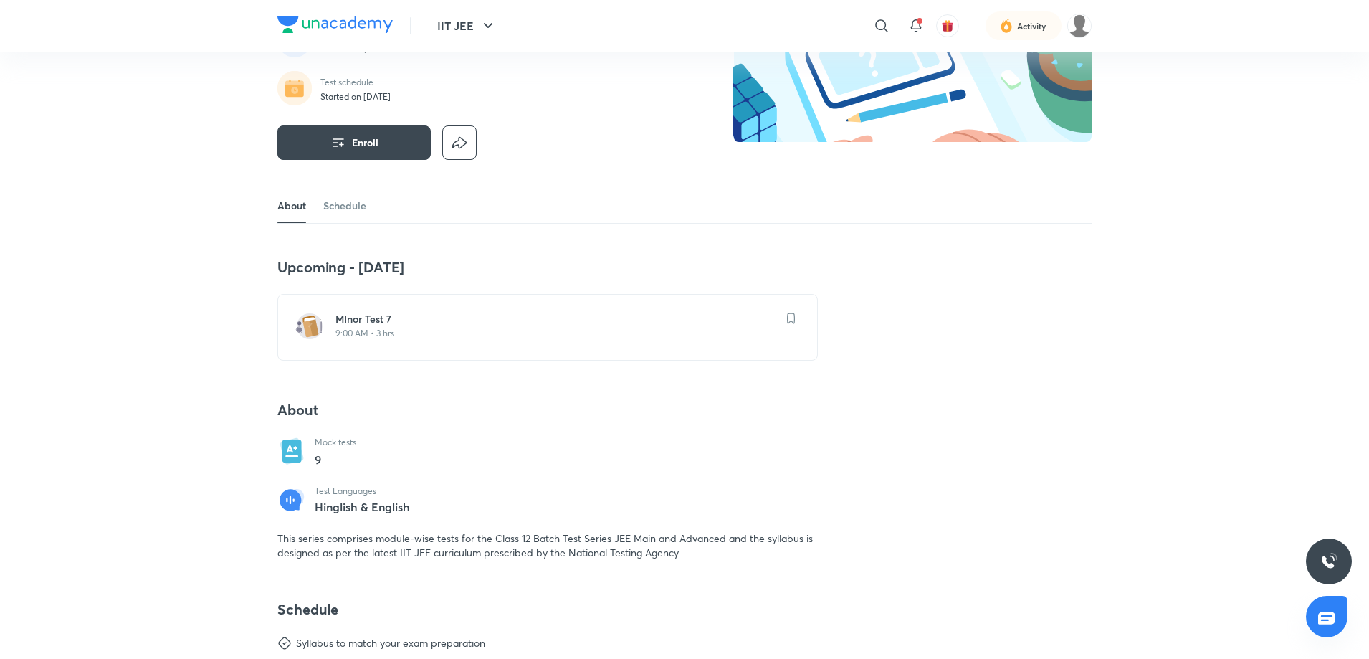
click at [429, 333] on p "9:00 AM • 3 hrs" at bounding box center [555, 333] width 441 height 11
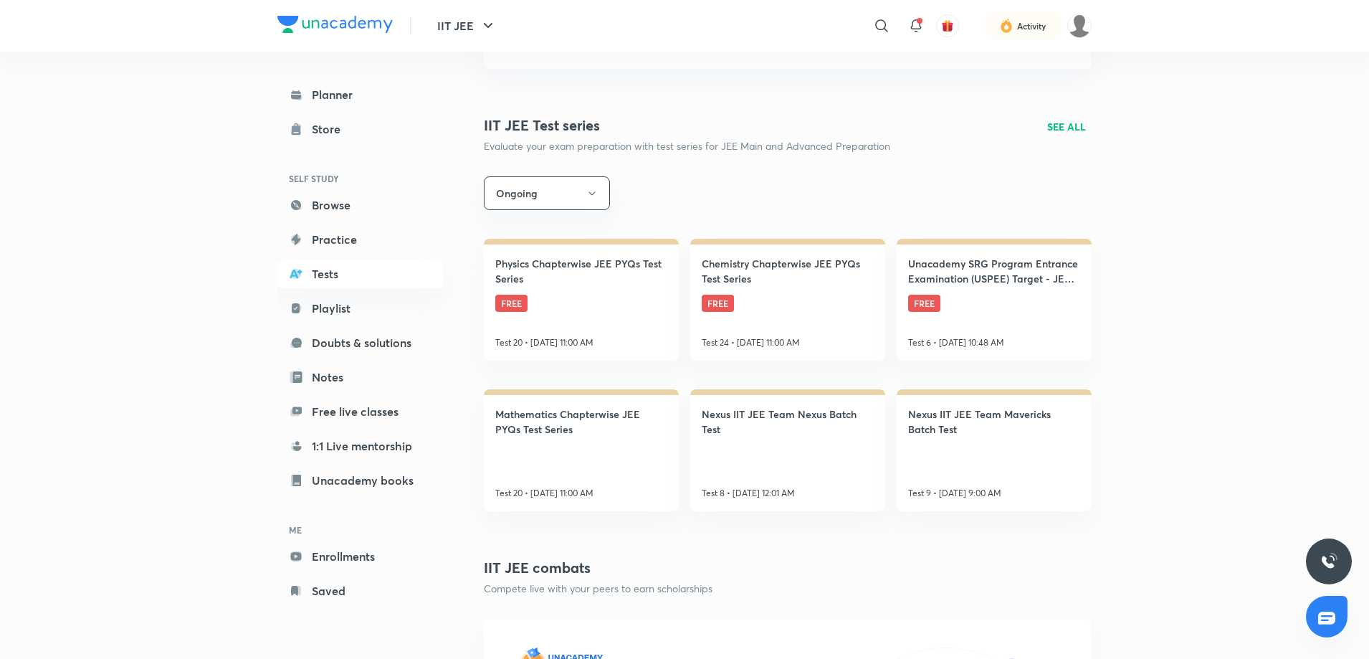
scroll to position [143, 0]
click at [1016, 321] on link "Unacademy SRG Program Entrance Examination (USPEE) Target - JEE 2025 FREE Test …" at bounding box center [994, 298] width 195 height 122
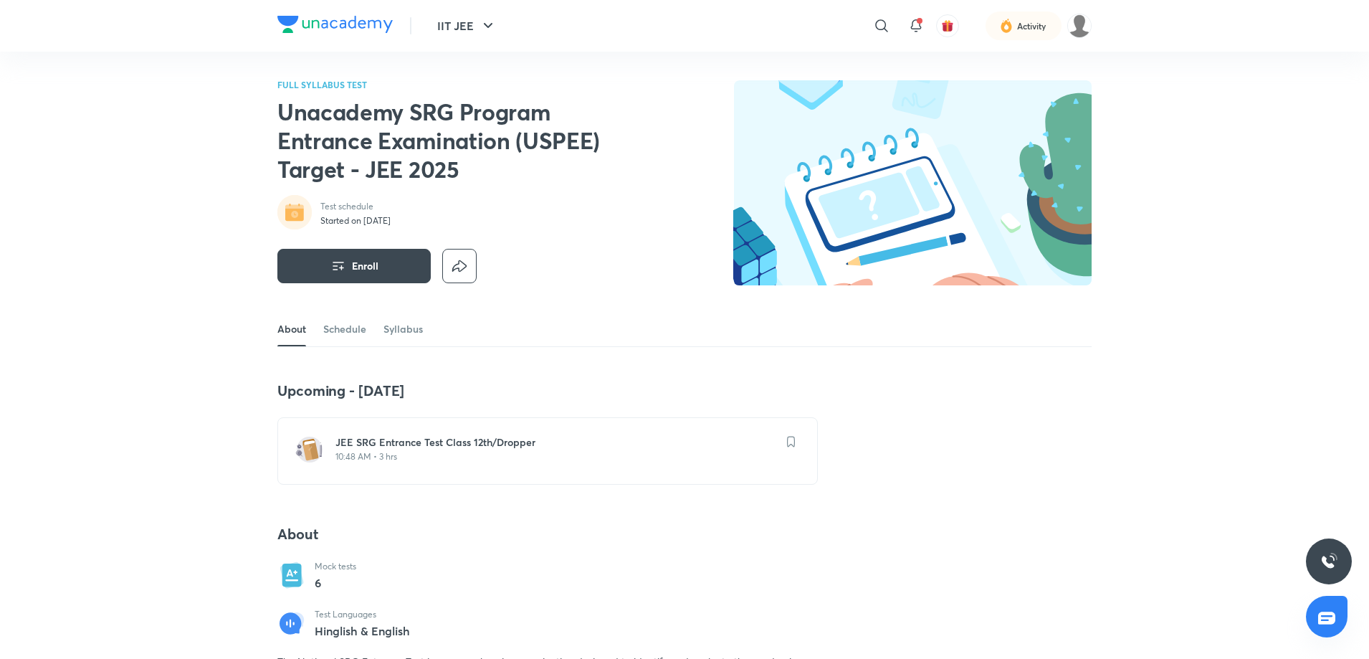
click at [590, 434] on div "JEE SRG Entrance Test Class 12th/Dropper 10:48 AM • 3 hrs" at bounding box center [547, 450] width 540 height 67
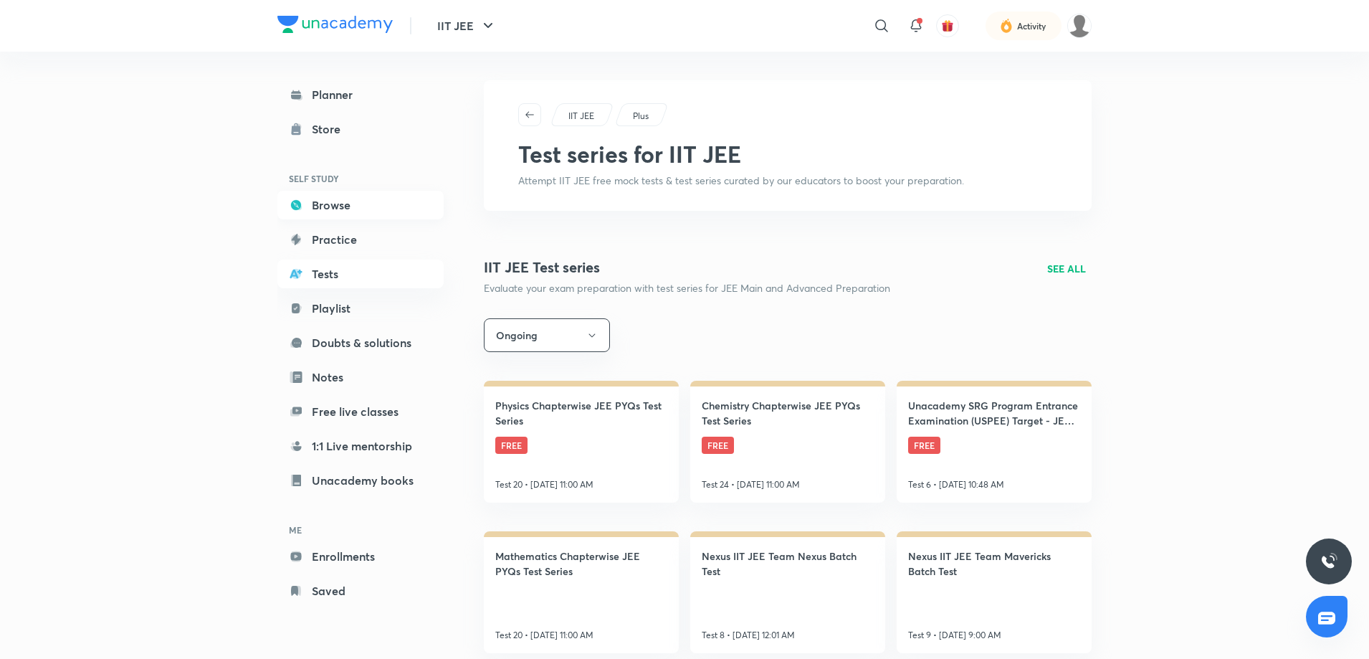
click at [356, 193] on link "Browse" at bounding box center [360, 205] width 166 height 29
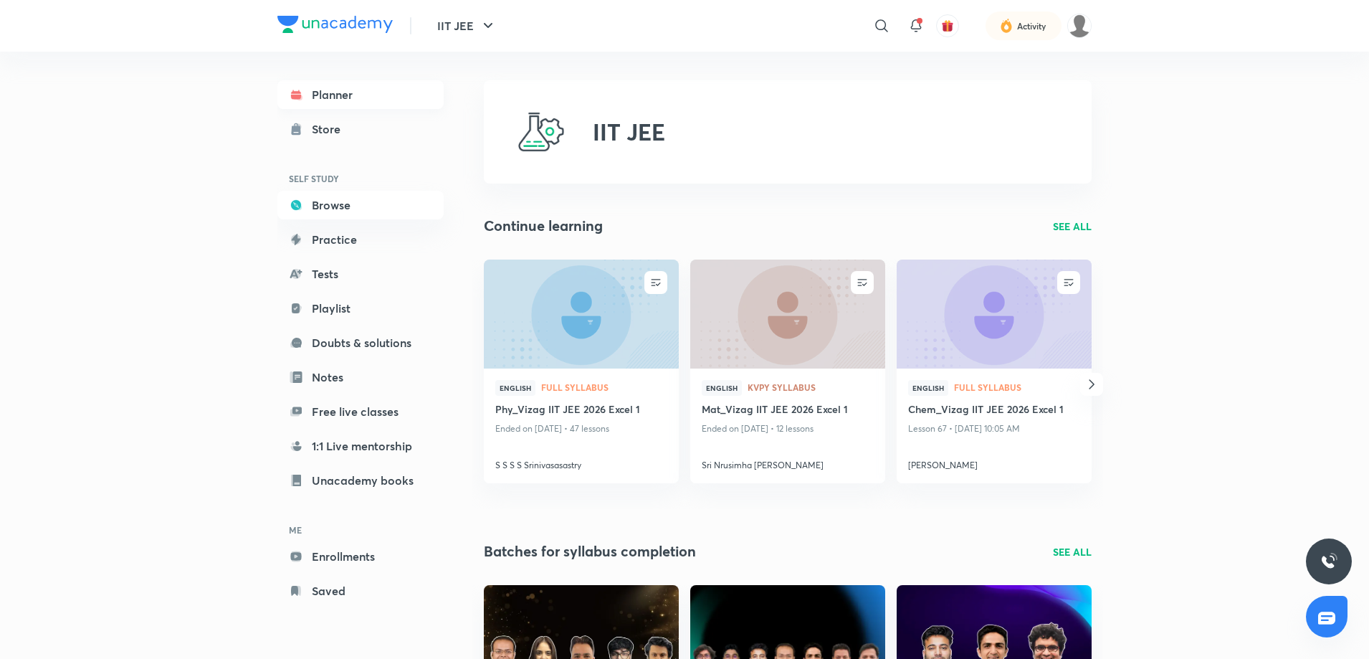
click at [351, 93] on link "Planner" at bounding box center [360, 94] width 166 height 29
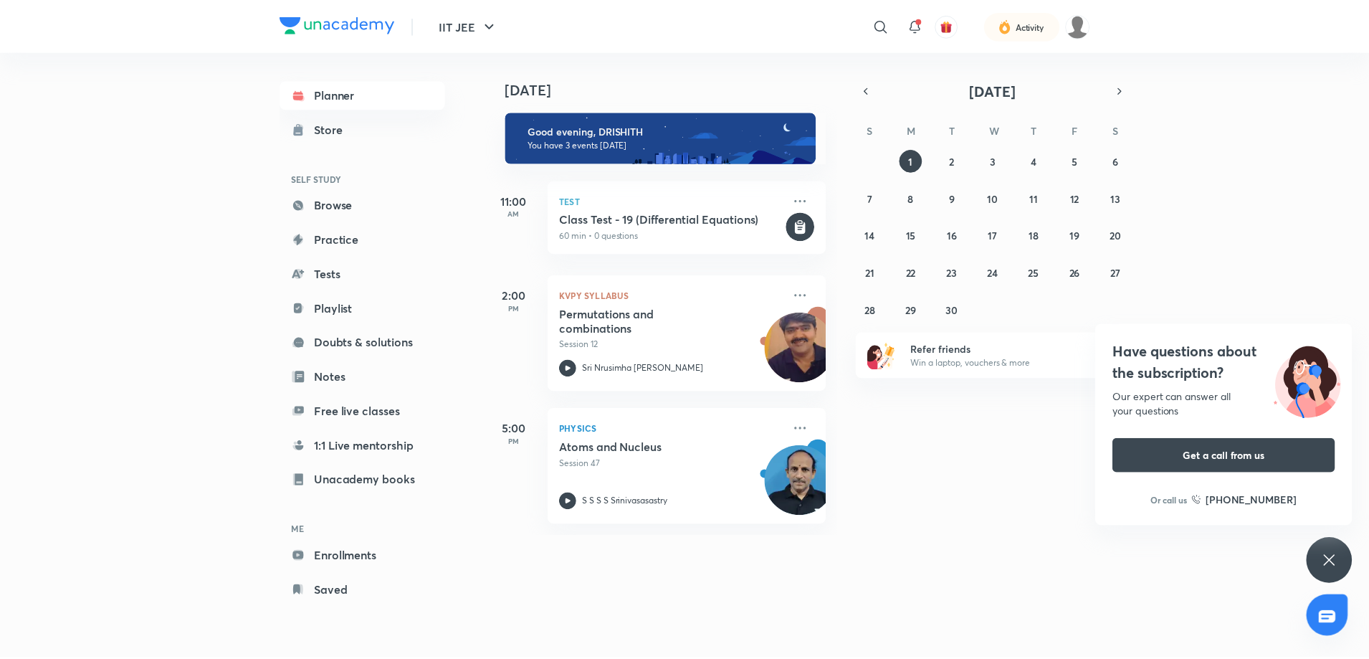
scroll to position [0, 14]
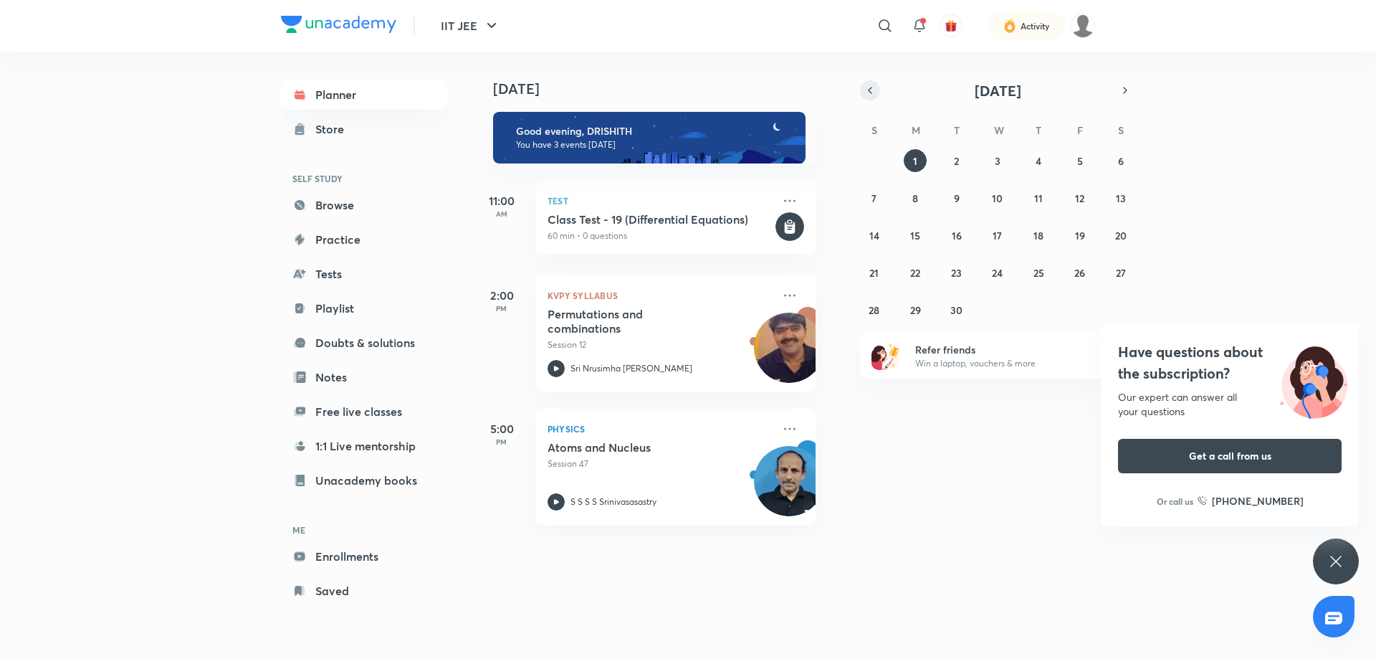
click at [871, 84] on icon "button" at bounding box center [869, 90] width 11 height 13
click at [878, 343] on abbr "31" at bounding box center [874, 347] width 10 height 14
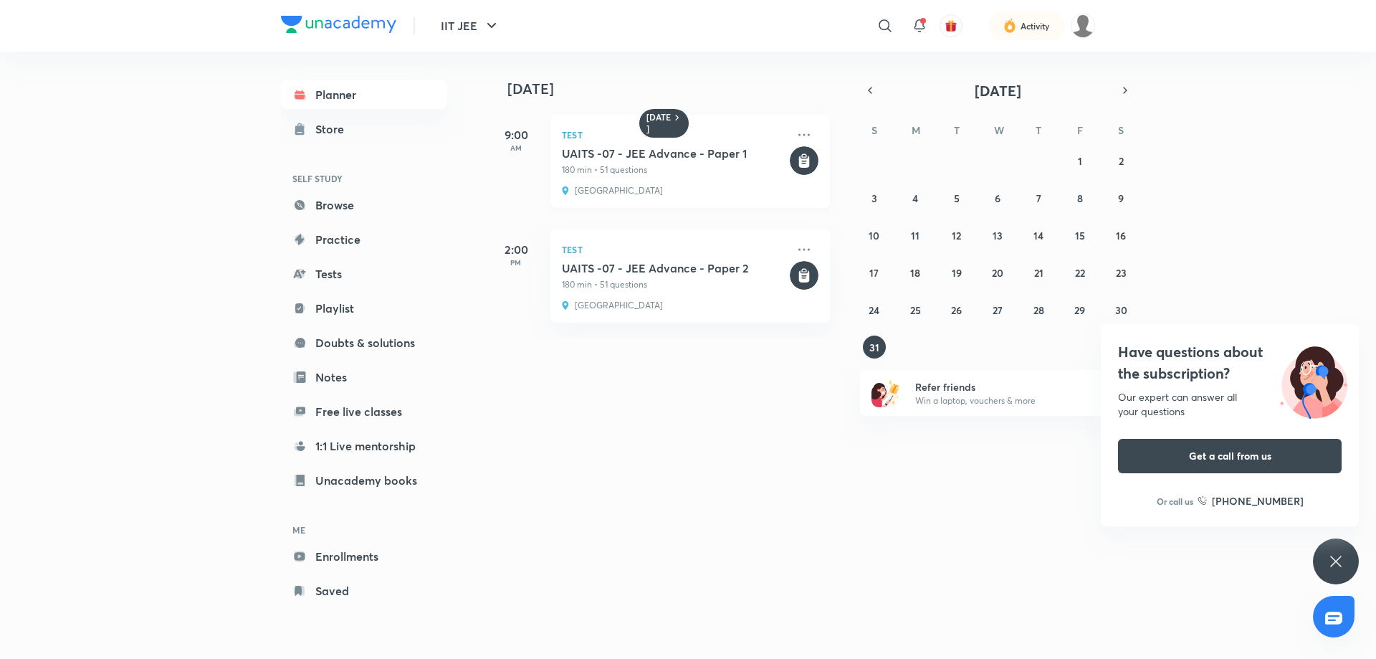
click at [648, 159] on h5 "UAITS -07 - JEE Advance - Paper 1" at bounding box center [674, 153] width 225 height 14
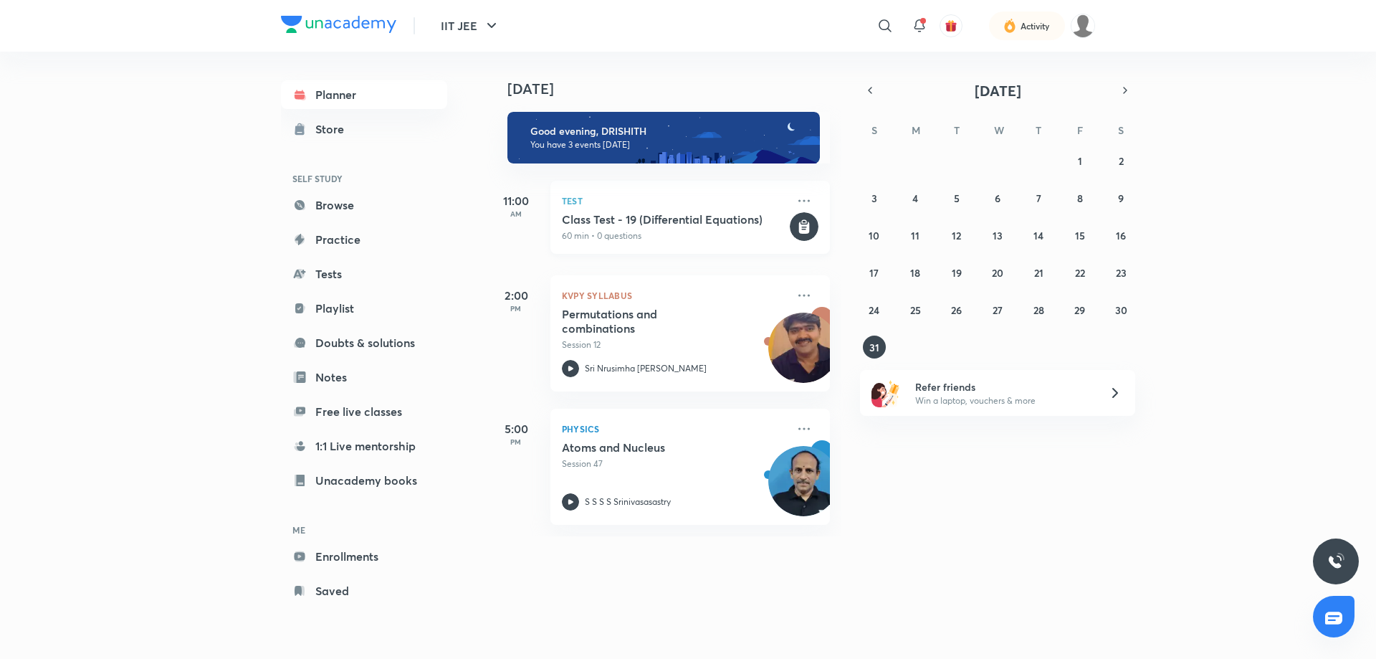
click at [697, 224] on h5 "Class Test - 19 (Differential Equations)" at bounding box center [674, 219] width 225 height 14
click at [870, 97] on button "button" at bounding box center [870, 90] width 20 height 20
click at [1026, 307] on div "29 30 1 2 3 4 5 6 7 8 9 10 11 12 13 14 15 16 17 18 19 20 21 22 23 24 25 26 27 2…" at bounding box center [997, 235] width 275 height 172
click at [1038, 310] on abbr "31" at bounding box center [1038, 310] width 10 height 14
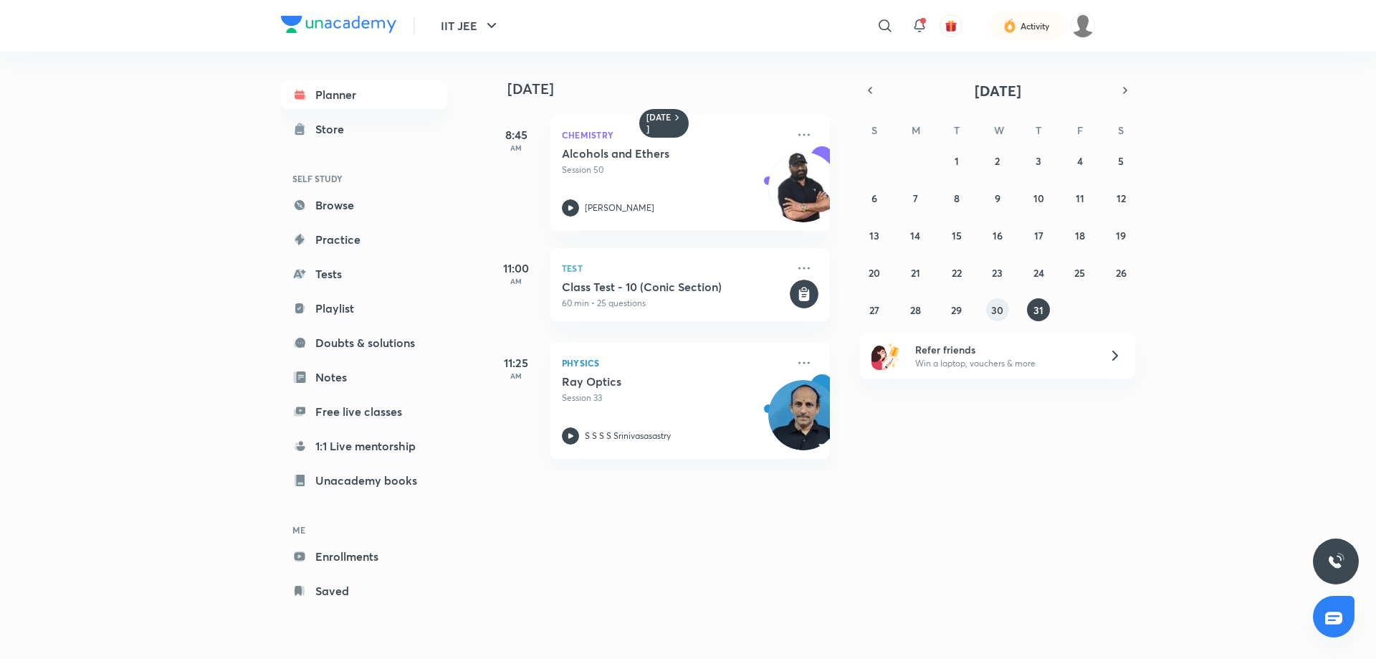
click at [1005, 305] on button "30" at bounding box center [997, 309] width 23 height 23
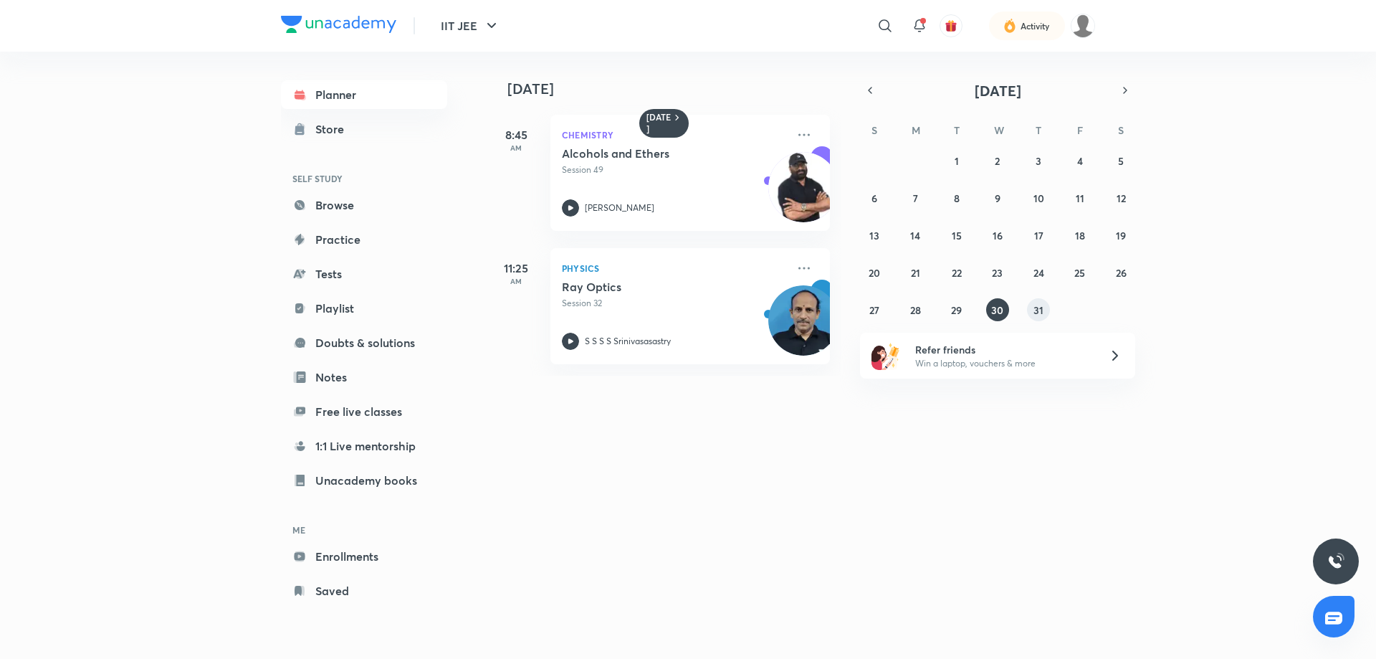
click at [1037, 312] on abbr "31" at bounding box center [1038, 310] width 10 height 14
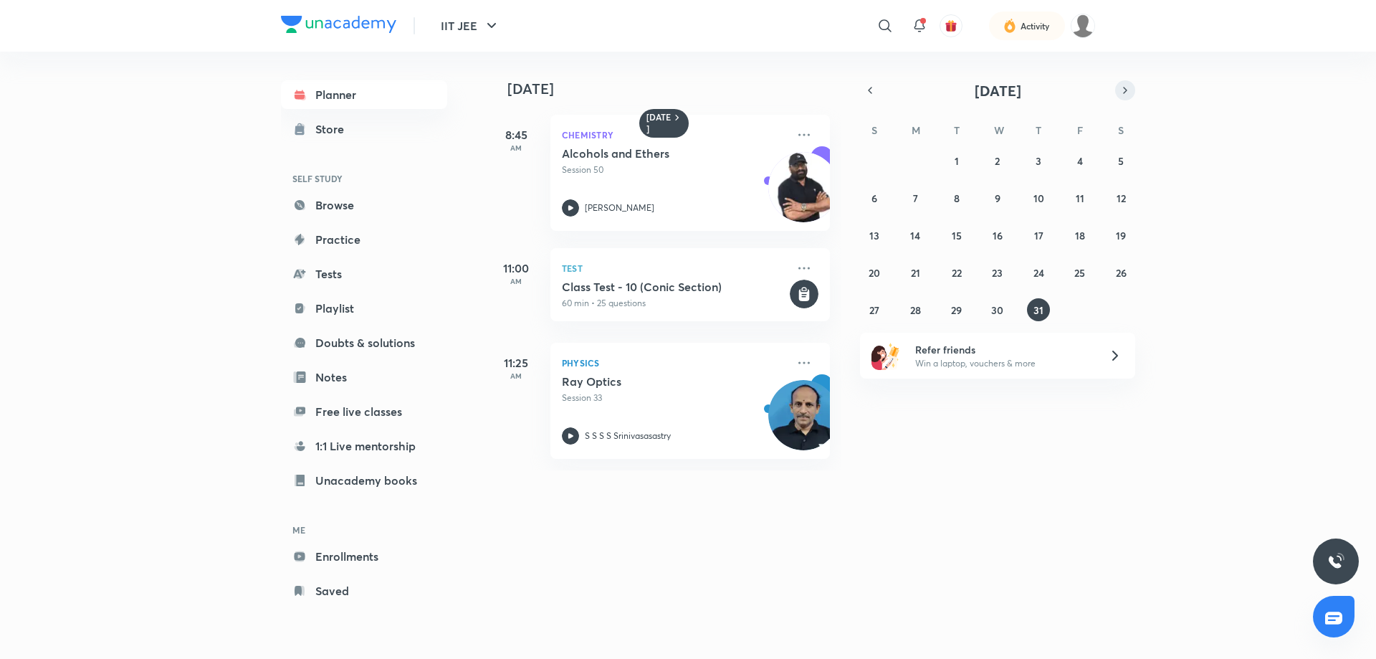
click at [1128, 89] on icon "button" at bounding box center [1124, 90] width 11 height 13
click at [658, 293] on h5 "Class Test - 10 (Conic Section)" at bounding box center [674, 286] width 225 height 14
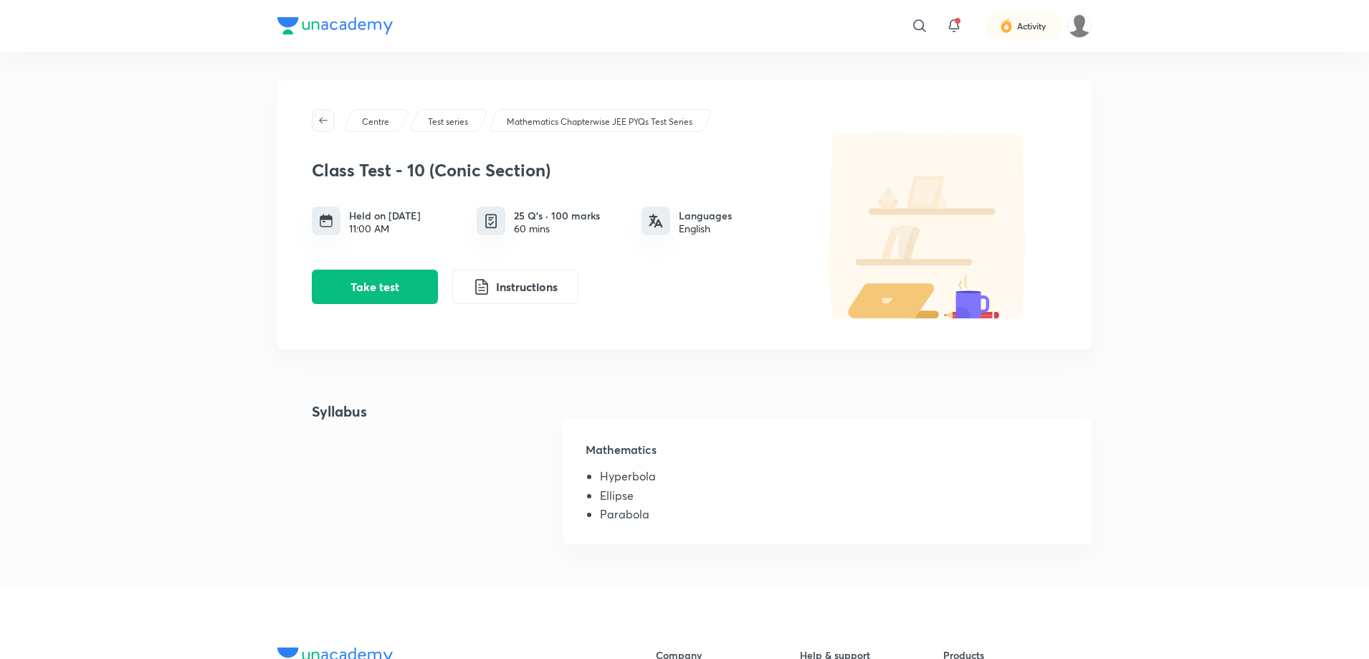
click at [316, 115] on span "button" at bounding box center [322, 120] width 21 height 11
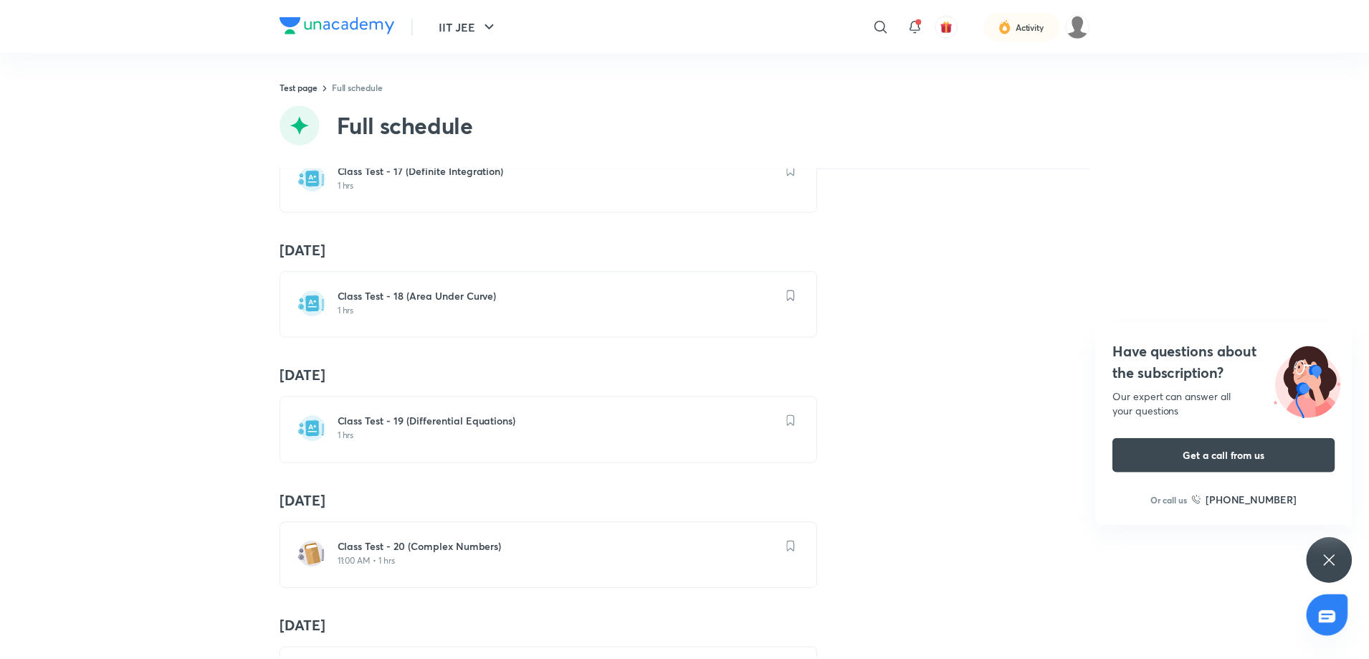
scroll to position [2293, 0]
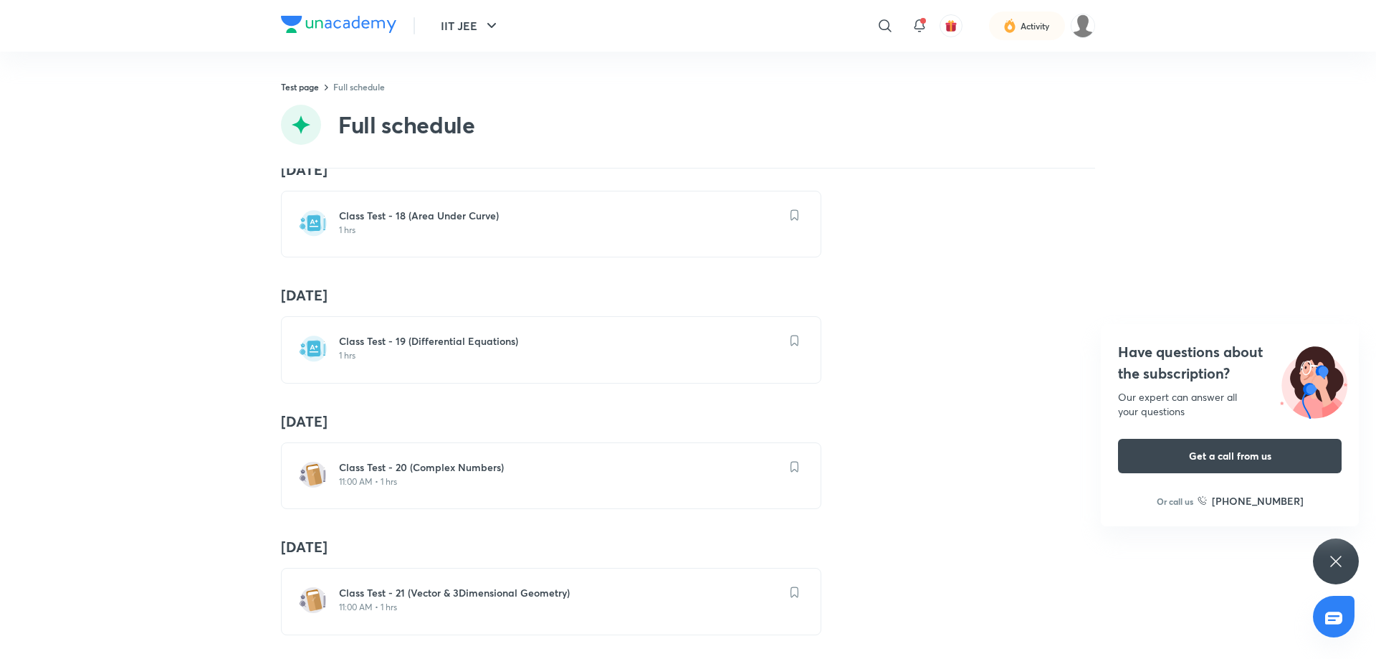
click at [415, 346] on h6 "Class Test - 19 (Differential Equations)" at bounding box center [559, 341] width 441 height 14
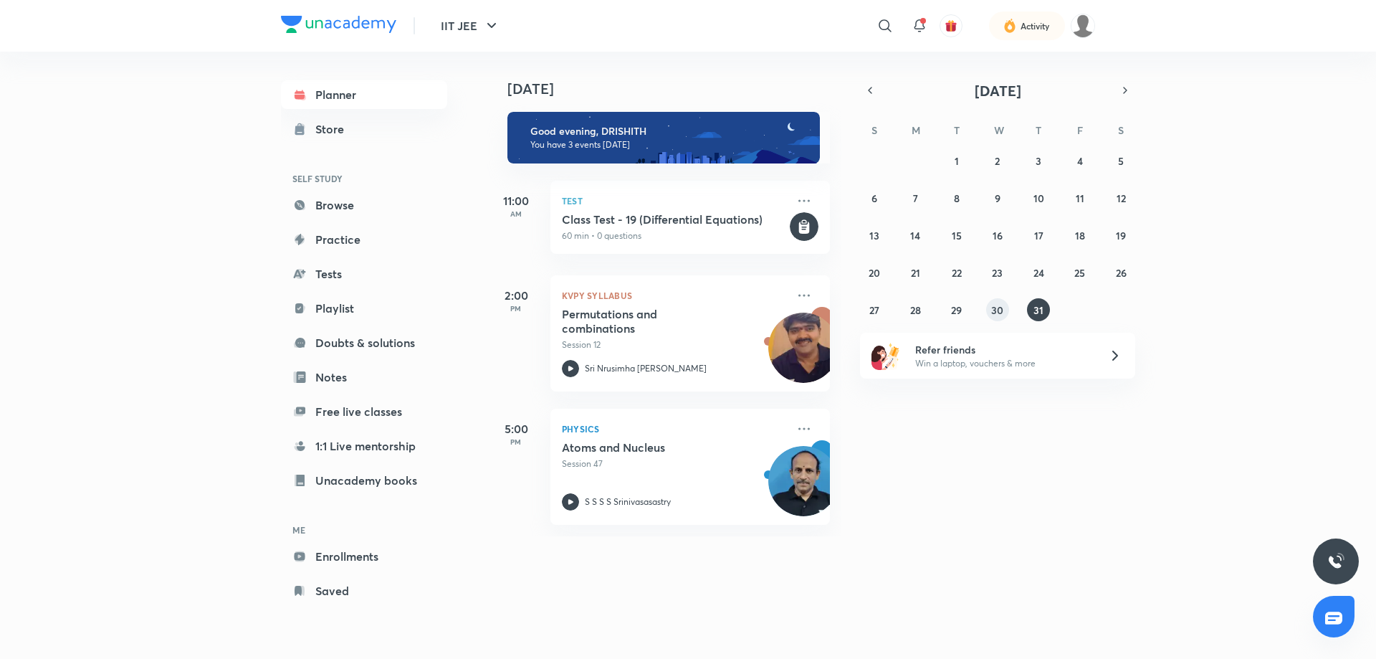
click at [992, 310] on abbr "30" at bounding box center [997, 310] width 12 height 14
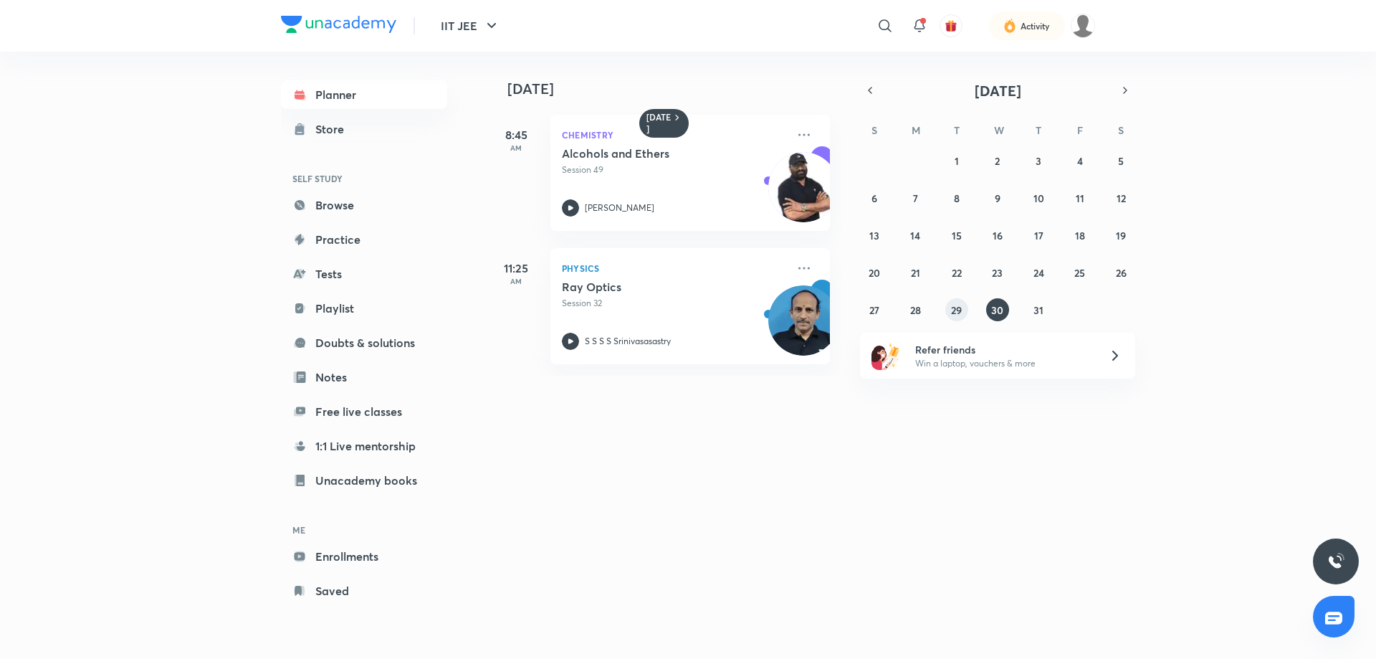
click at [955, 310] on abbr "29" at bounding box center [956, 310] width 11 height 14
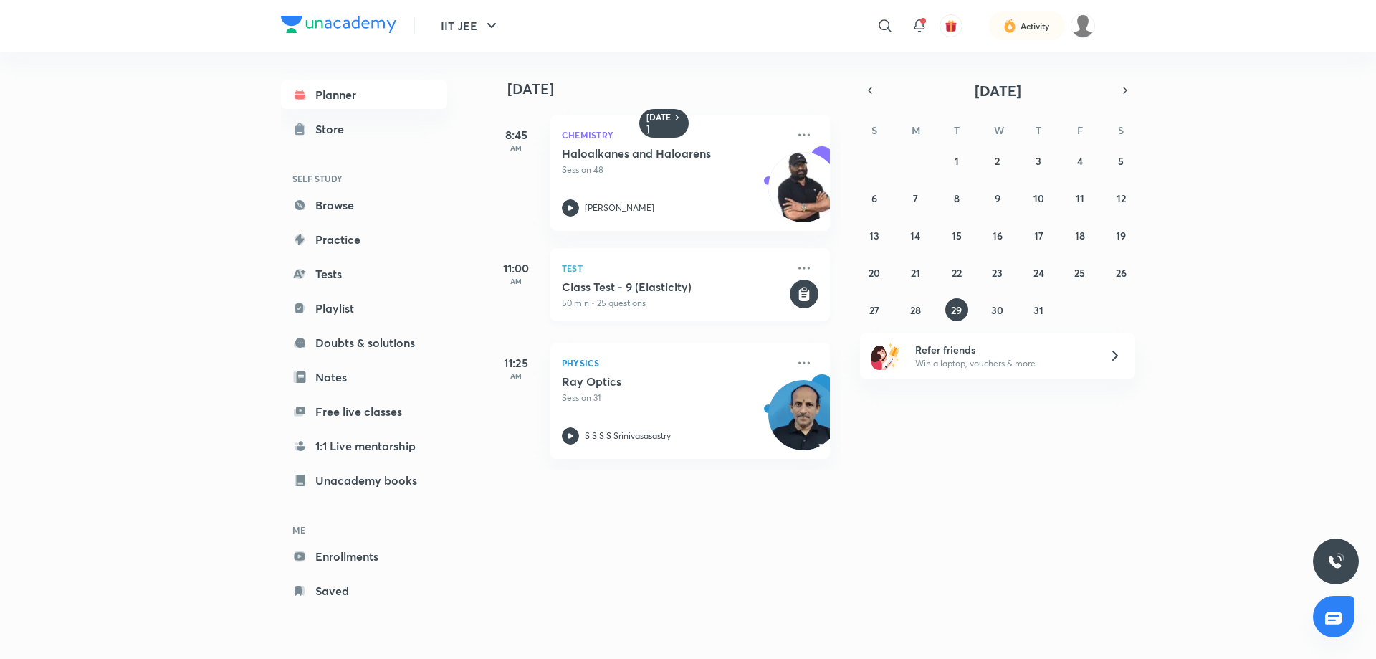
click at [697, 264] on p "Test" at bounding box center [674, 267] width 225 height 17
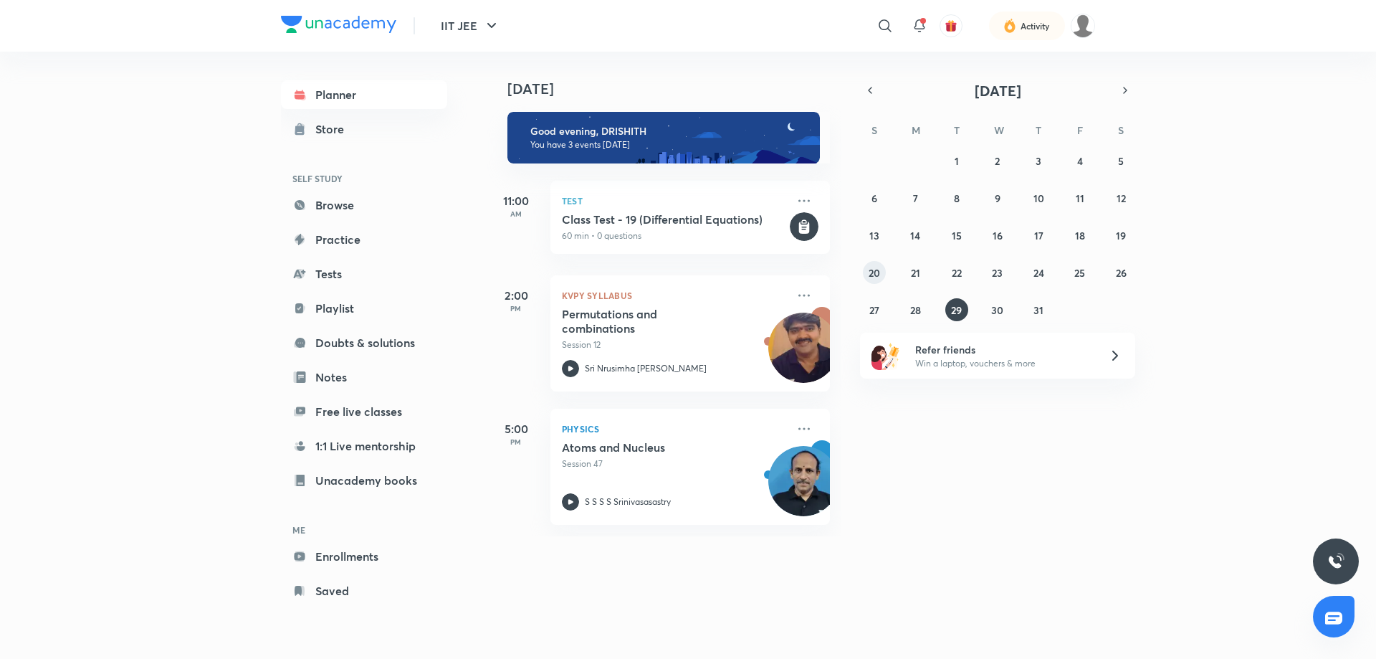
click at [869, 277] on abbr "20" at bounding box center [874, 273] width 11 height 14
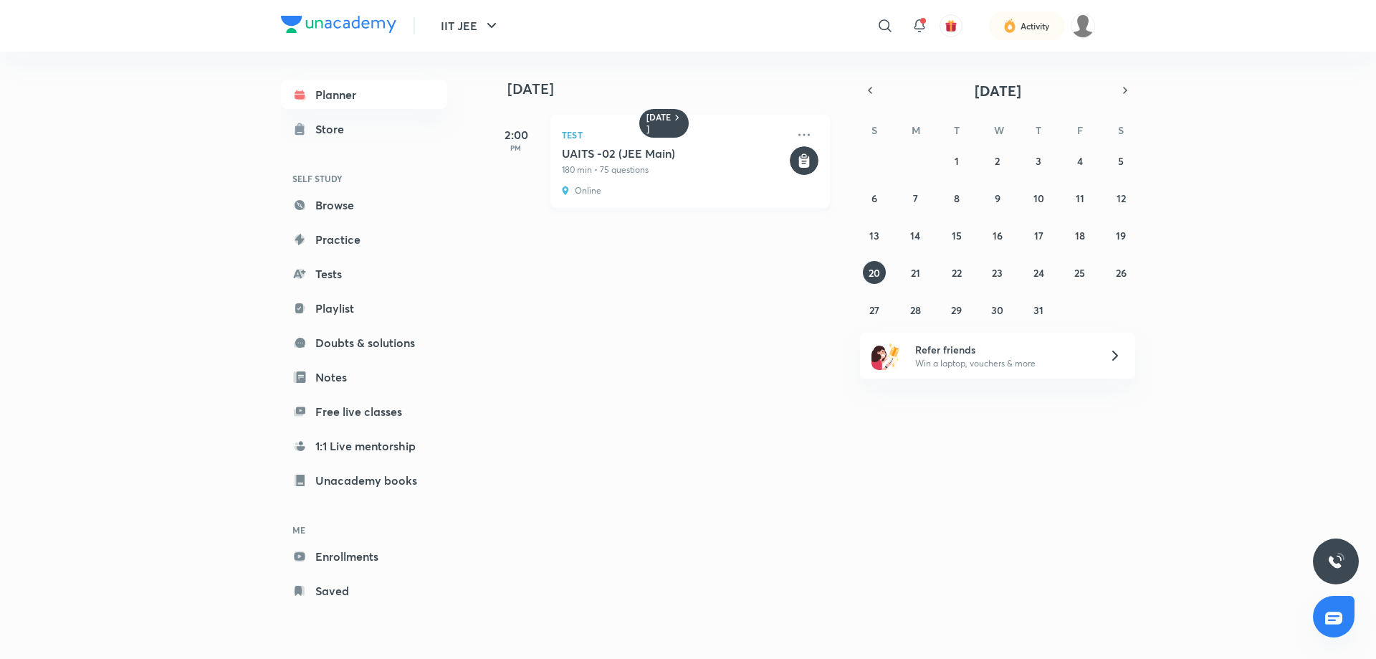
click at [663, 167] on p "180 min • 75 questions" at bounding box center [674, 169] width 225 height 13
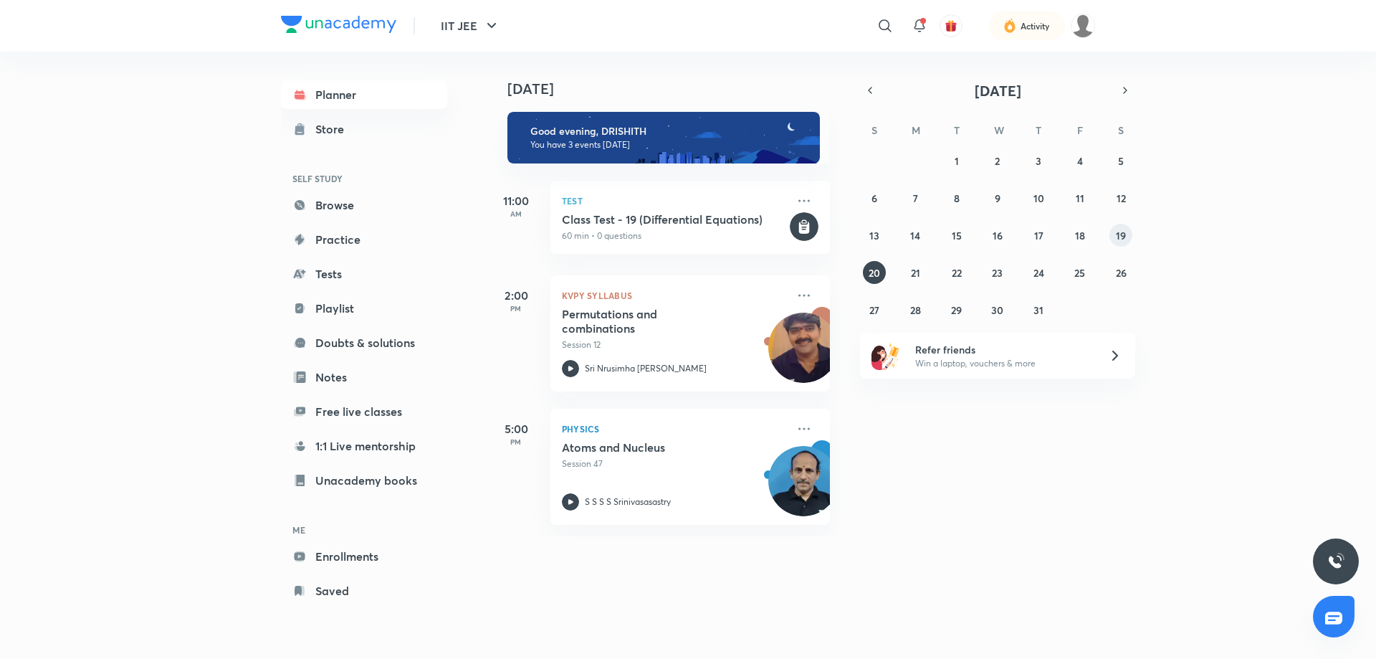
click at [1113, 234] on button "19" at bounding box center [1120, 235] width 23 height 23
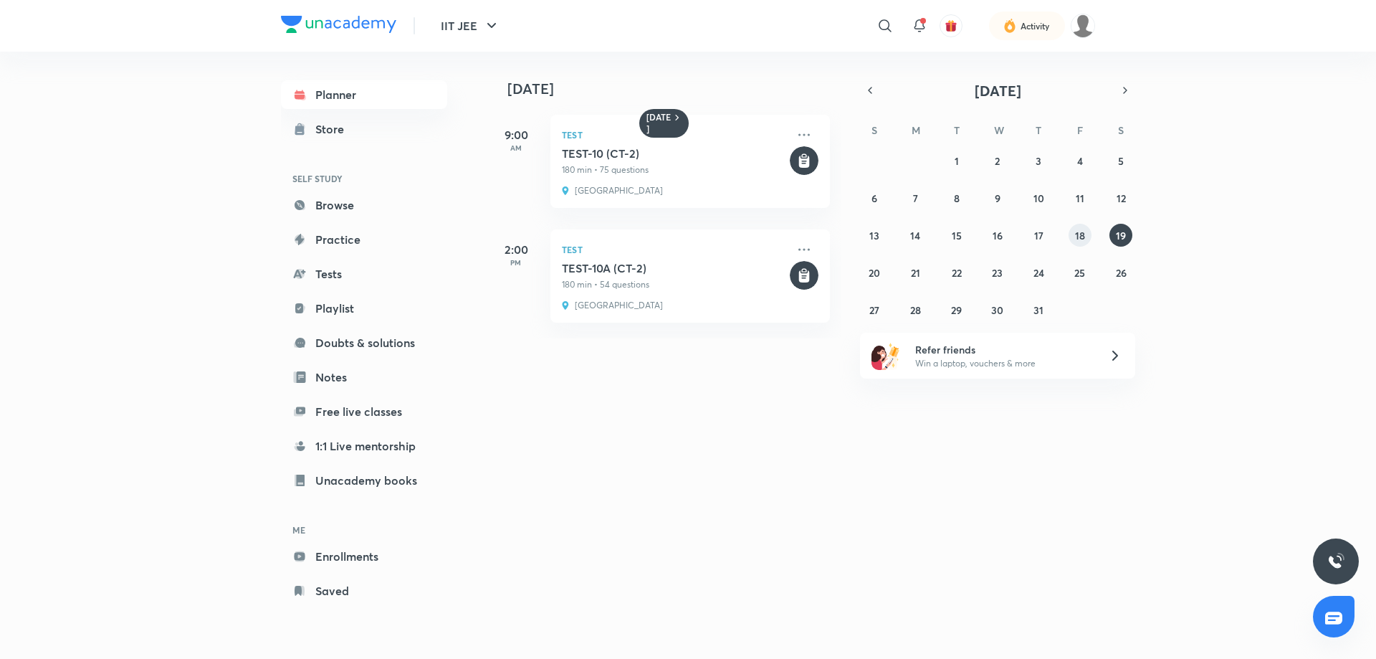
click at [1086, 244] on button "18" at bounding box center [1080, 235] width 23 height 23
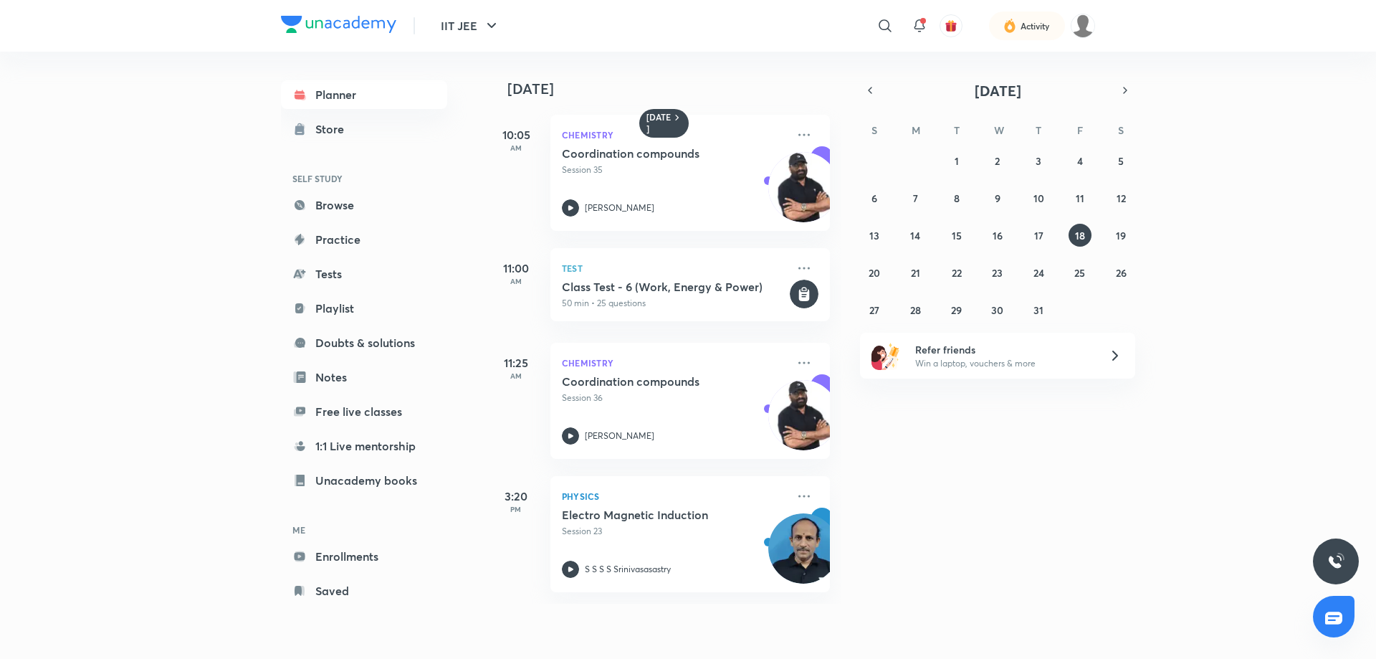
click at [1122, 77] on div "[DATE] 10:05 AM Chemistry Coordination compounds Session 35 [PERSON_NAME] 11:00…" at bounding box center [930, 328] width 886 height 552
click at [1123, 96] on icon "button" at bounding box center [1124, 90] width 11 height 13
click at [998, 199] on abbr "6" at bounding box center [998, 198] width 6 height 14
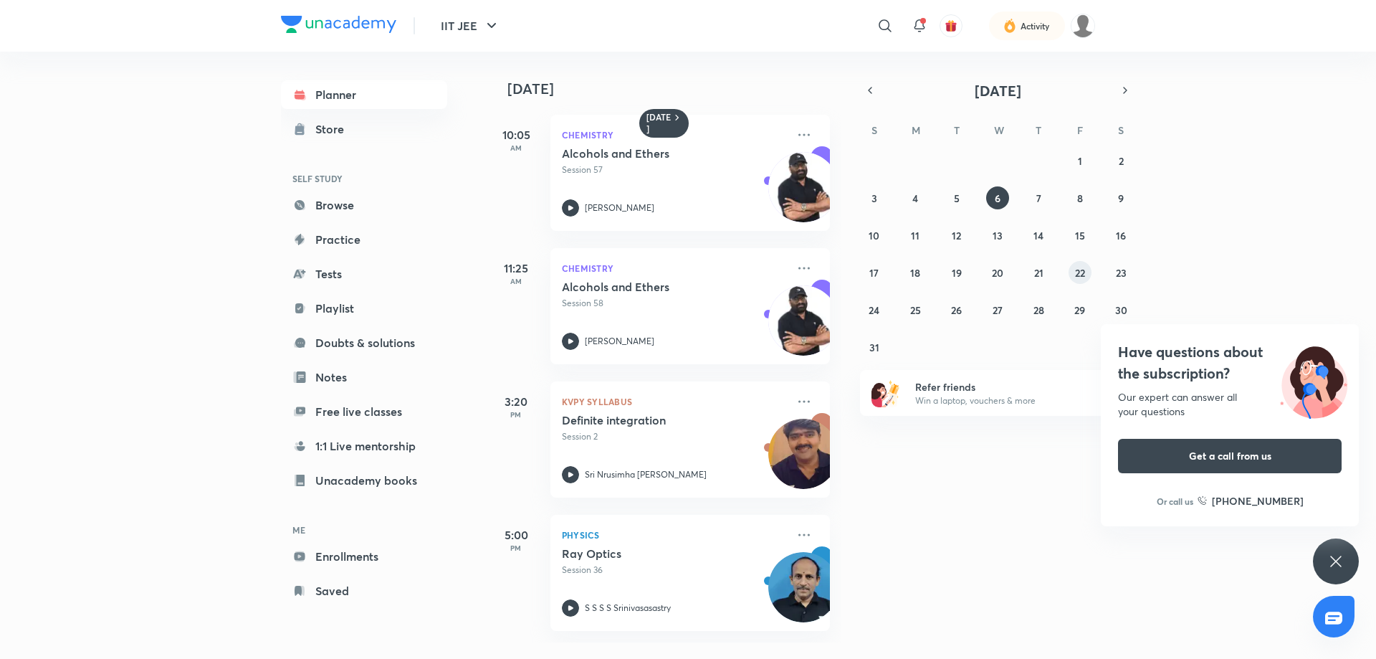
click at [1070, 281] on div "27 28 29 30 31 1 2 3 4 5 6 7 8 9 10 11 12 13 14 15 16 17 18 19 20 21 22 23 24 2…" at bounding box center [997, 253] width 275 height 209
click at [1080, 277] on abbr "22" at bounding box center [1080, 273] width 10 height 14
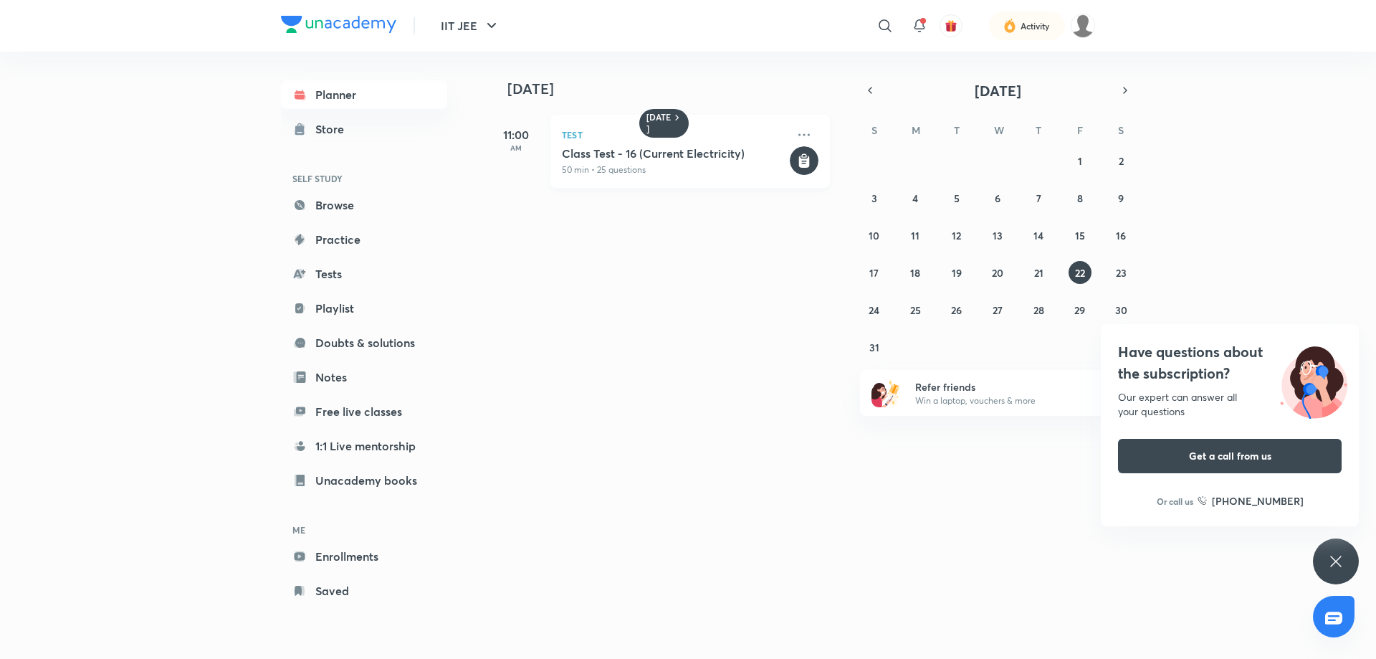
click at [629, 167] on p "50 min • 25 questions" at bounding box center [674, 169] width 225 height 13
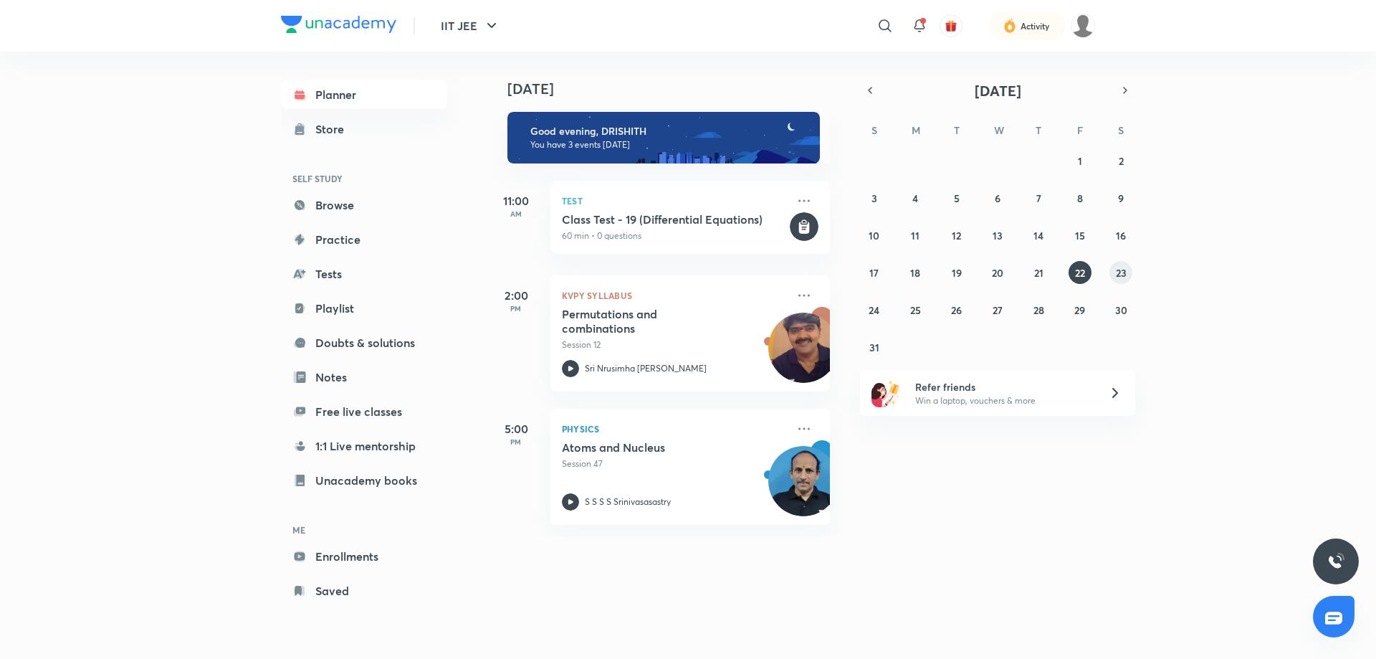
click at [1132, 277] on div "27 28 29 30 31 1 2 3 4 5 6 7 8 9 10 11 12 13 14 15 16 17 18 19 20 21 22 23 24 2…" at bounding box center [997, 253] width 275 height 209
click at [885, 309] on button "24" at bounding box center [874, 309] width 23 height 23
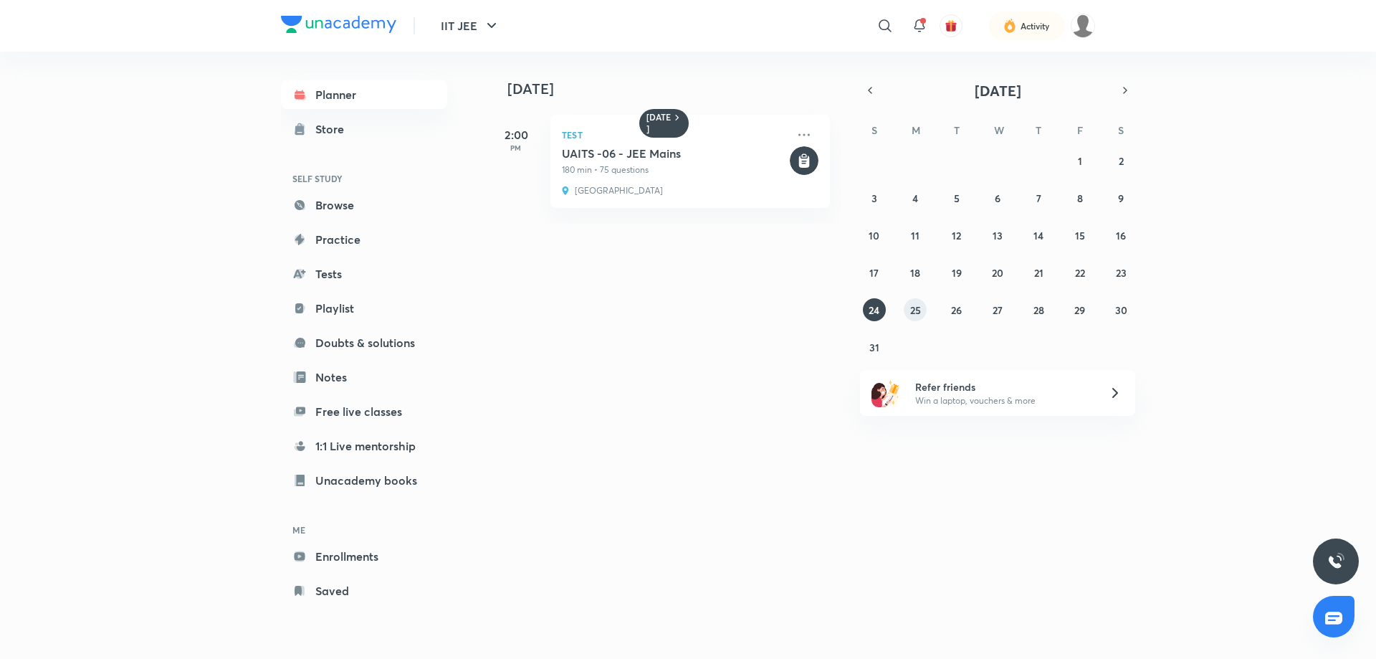
click at [907, 319] on div "27 28 29 30 31 1 2 3 4 5 6 7 8 9 10 11 12 13 14 15 16 17 18 19 20 21 22 23 24 2…" at bounding box center [997, 253] width 275 height 209
click at [919, 315] on abbr "25" at bounding box center [915, 310] width 11 height 14
click at [962, 305] on abbr "26" at bounding box center [956, 310] width 11 height 14
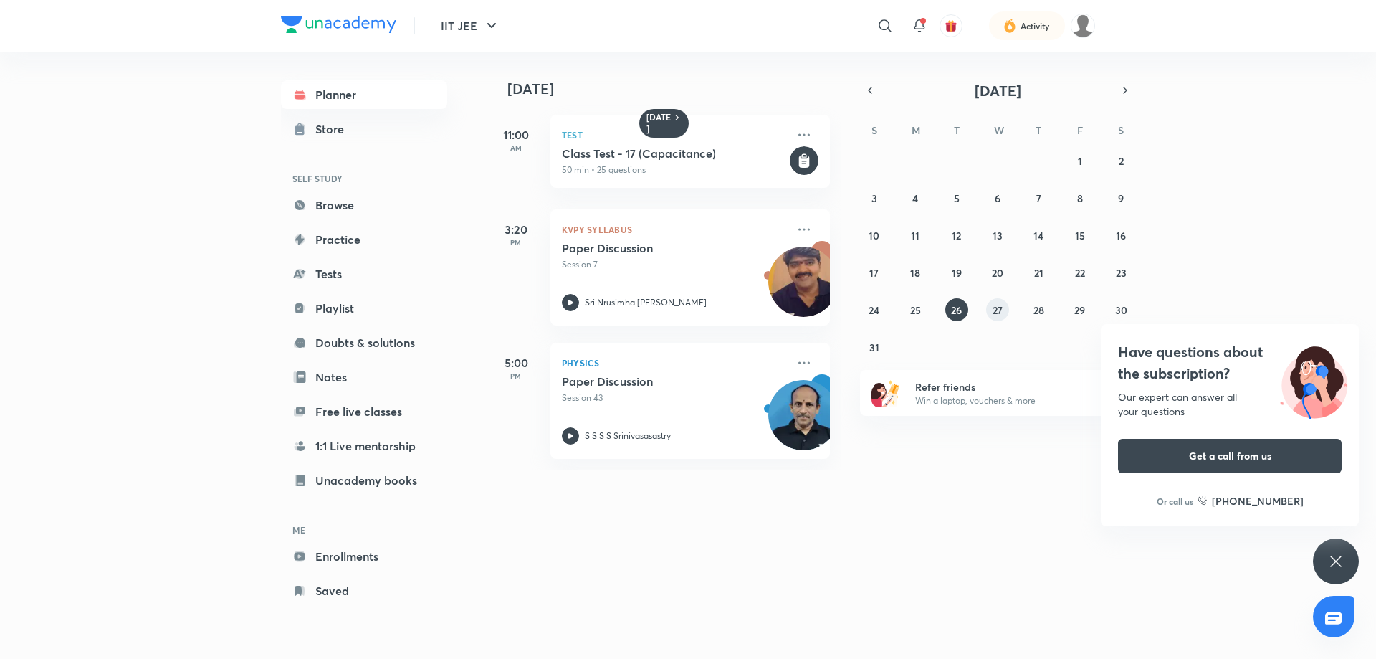
click at [1005, 308] on button "27" at bounding box center [997, 309] width 23 height 23
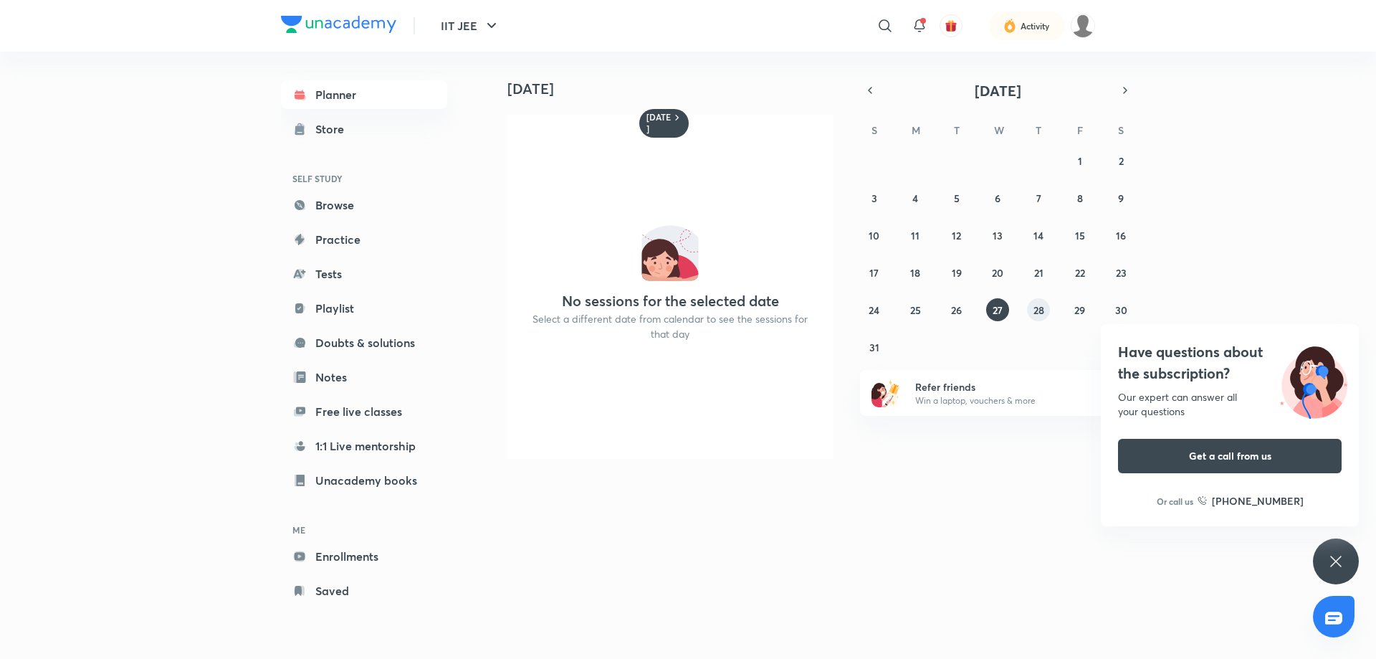
click at [1037, 311] on abbr "28" at bounding box center [1038, 310] width 11 height 14
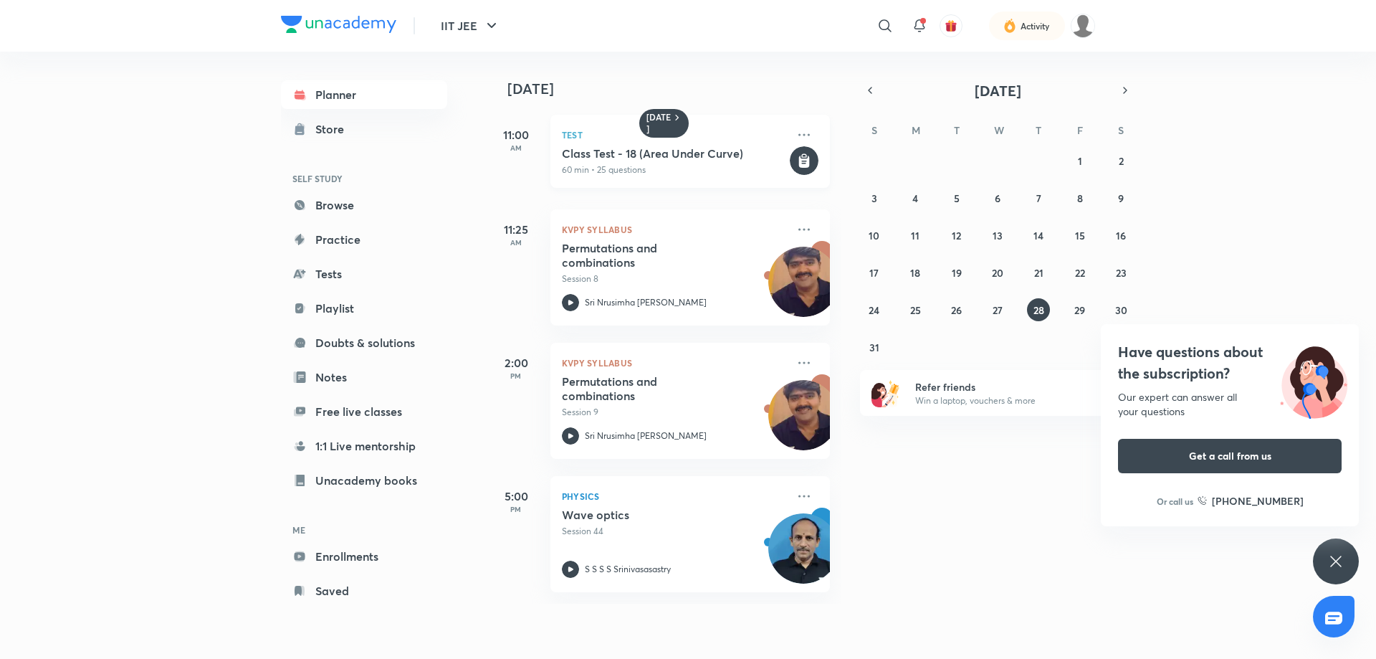
click at [704, 168] on p "60 min • 25 questions" at bounding box center [674, 169] width 225 height 13
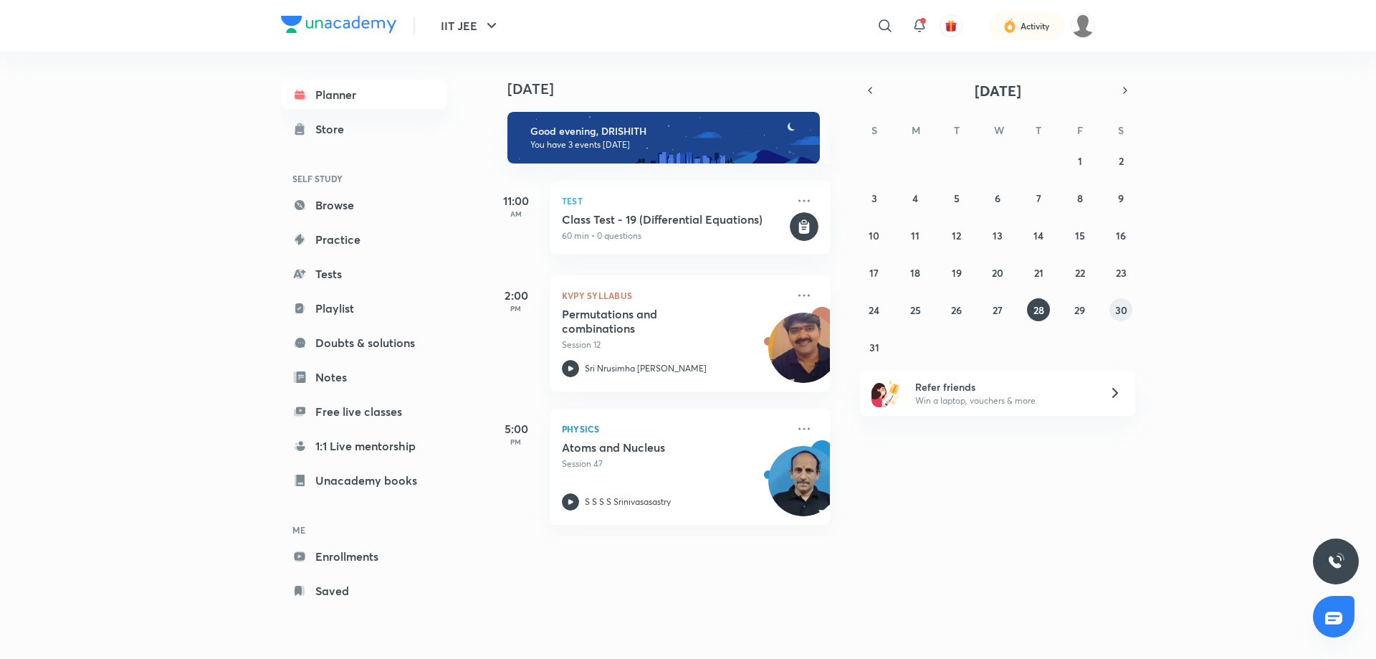
click at [1115, 319] on button "30" at bounding box center [1120, 309] width 23 height 23
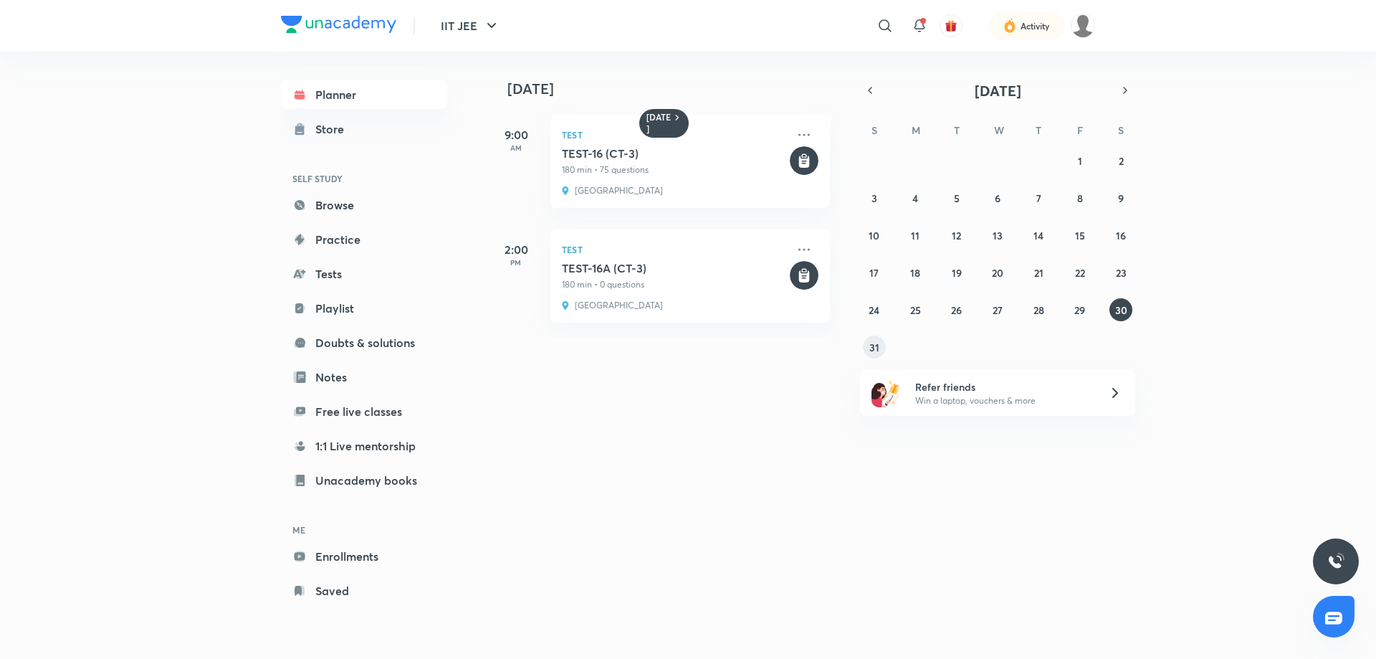
click at [885, 349] on button "31" at bounding box center [874, 346] width 23 height 23
click at [1119, 95] on button "button" at bounding box center [1125, 90] width 20 height 20
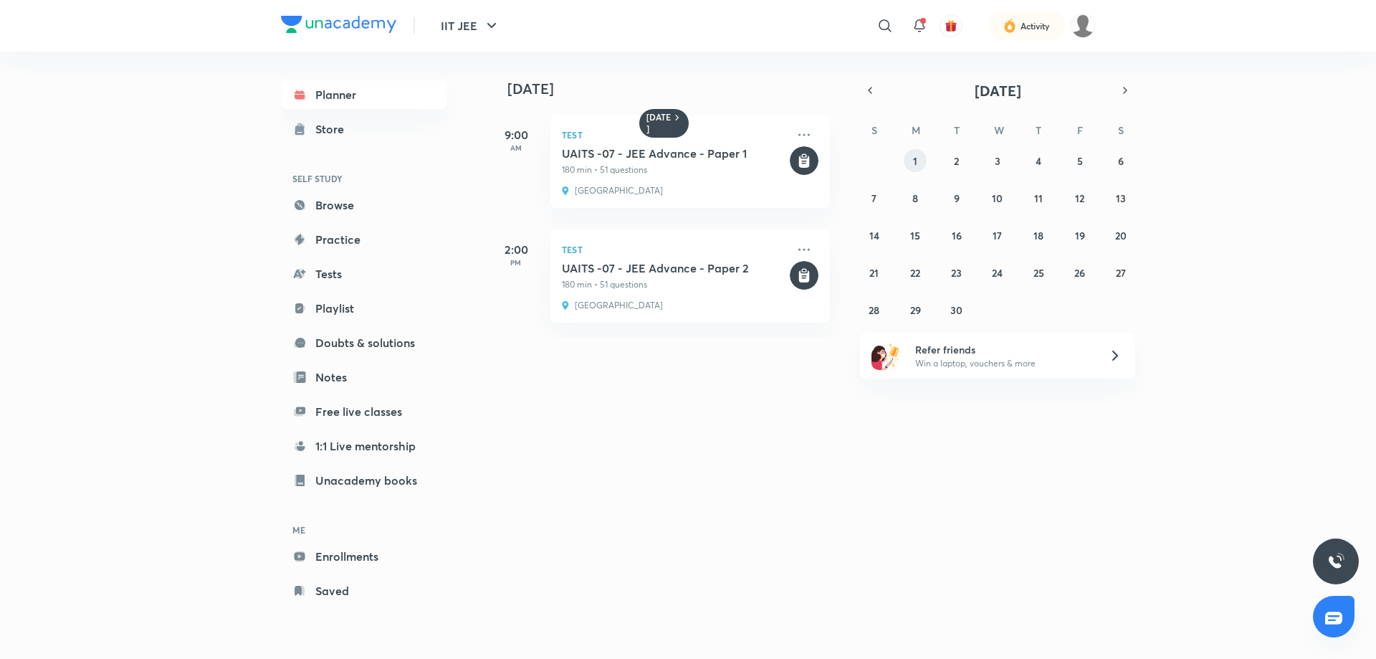
click at [924, 161] on button "1" at bounding box center [915, 160] width 23 height 23
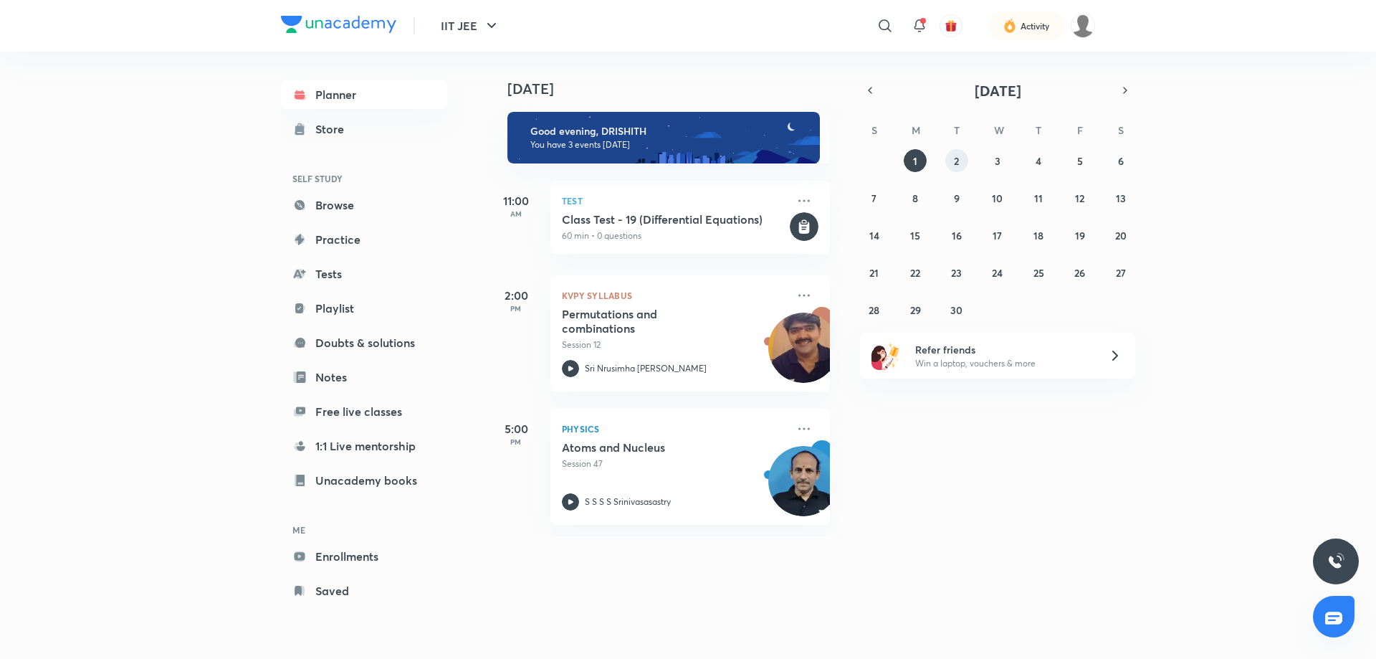
click at [955, 168] on button "2" at bounding box center [956, 160] width 23 height 23
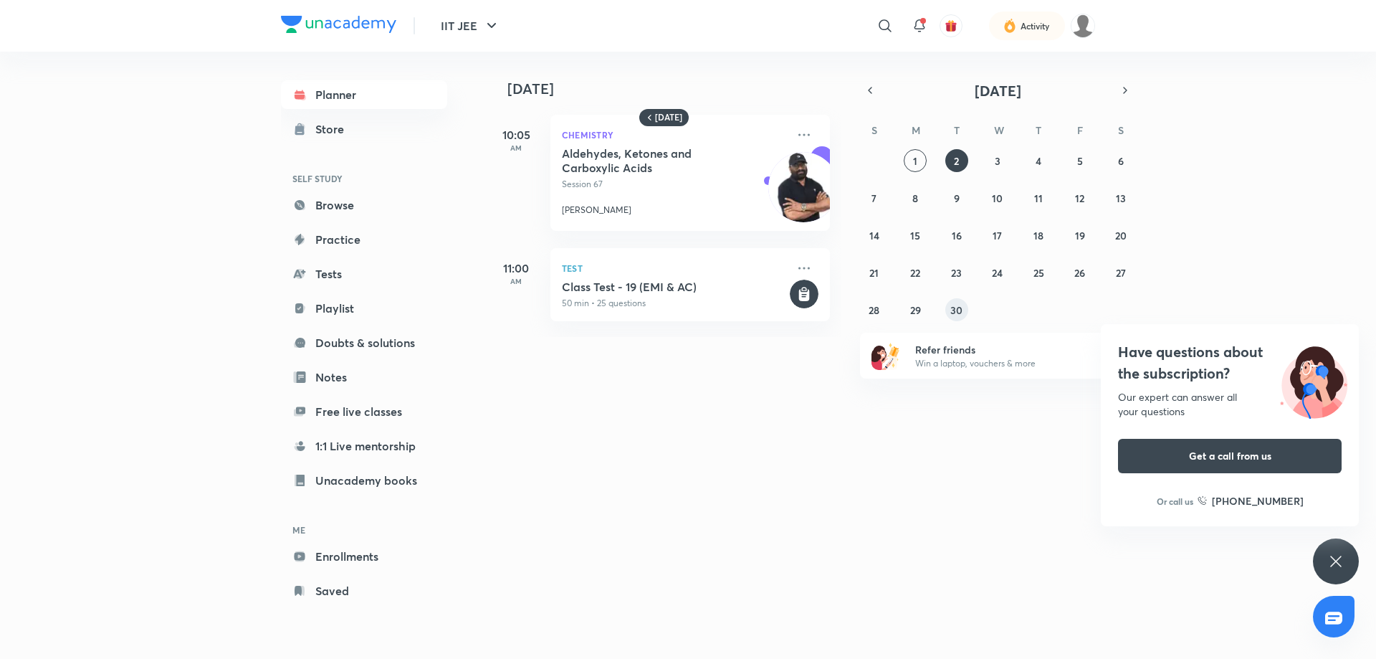
click at [964, 311] on button "30" at bounding box center [956, 309] width 23 height 23
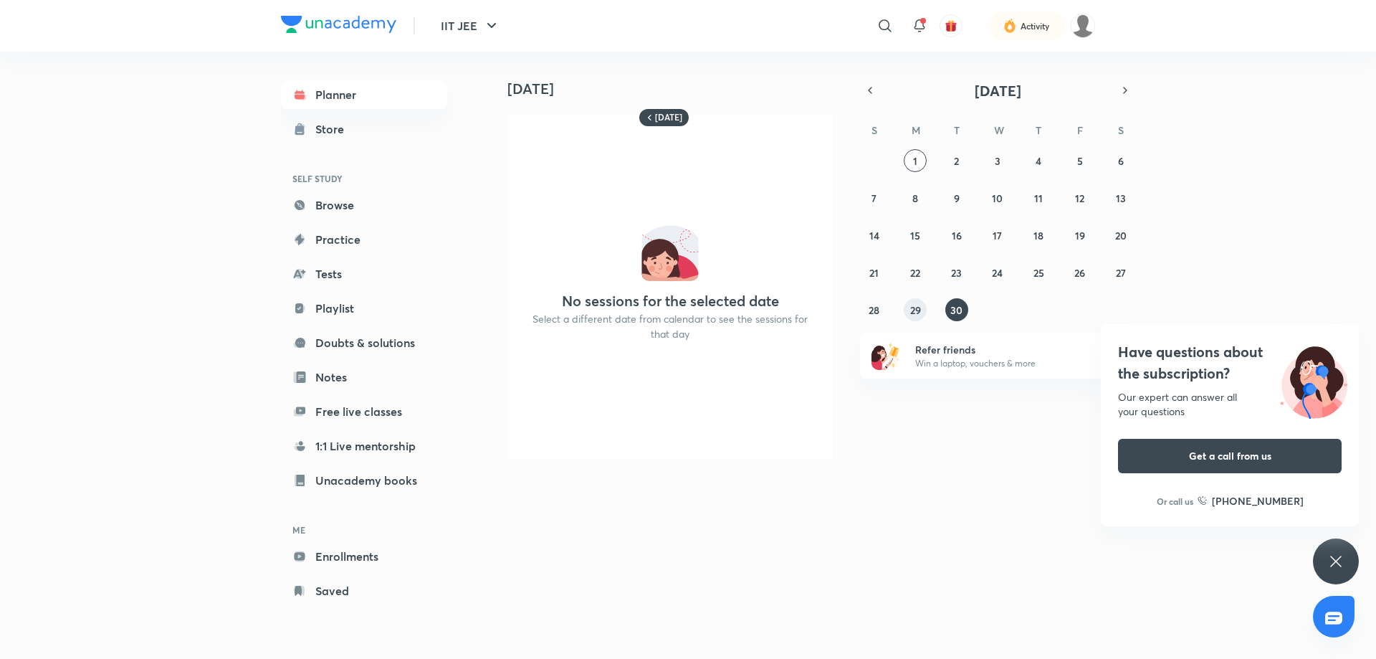
click at [911, 303] on abbr "29" at bounding box center [915, 310] width 11 height 14
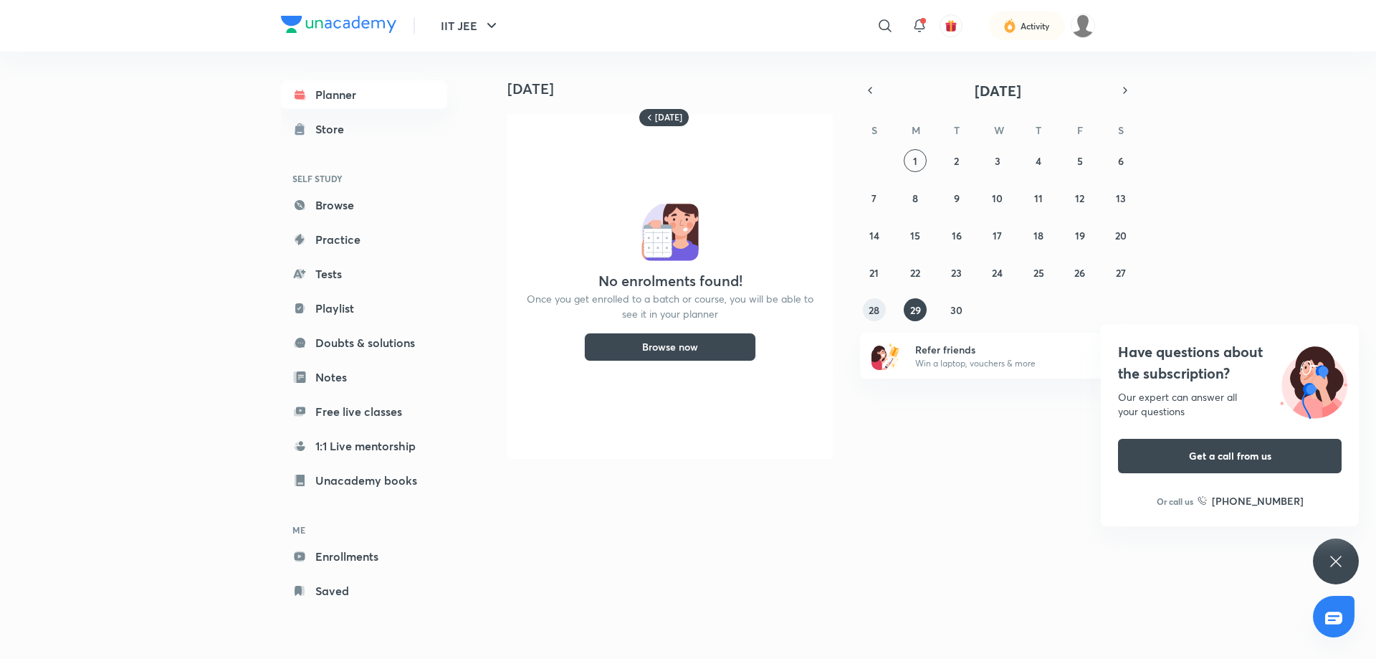
click at [872, 303] on abbr "28" at bounding box center [874, 310] width 11 height 14
click at [1119, 264] on button "27" at bounding box center [1120, 272] width 23 height 23
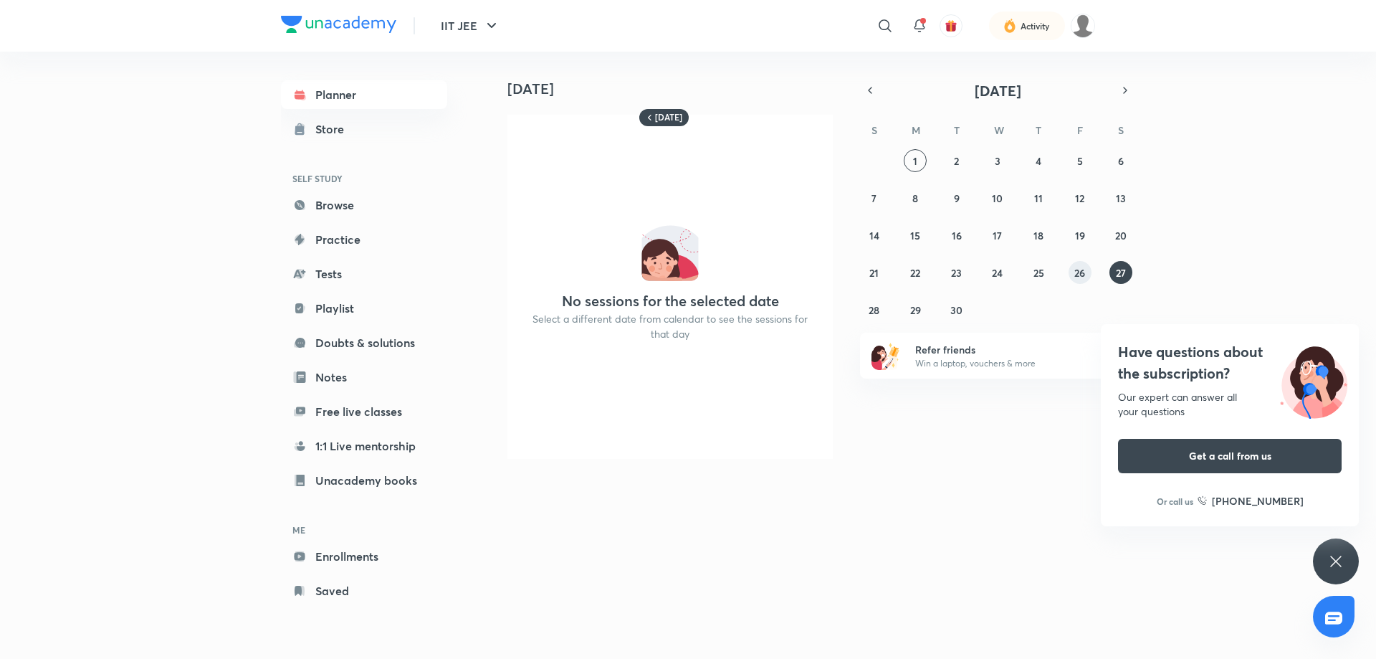
click at [1078, 274] on abbr "26" at bounding box center [1079, 273] width 11 height 14
